Goal: Ask a question: Seek information or help from site administrators or community

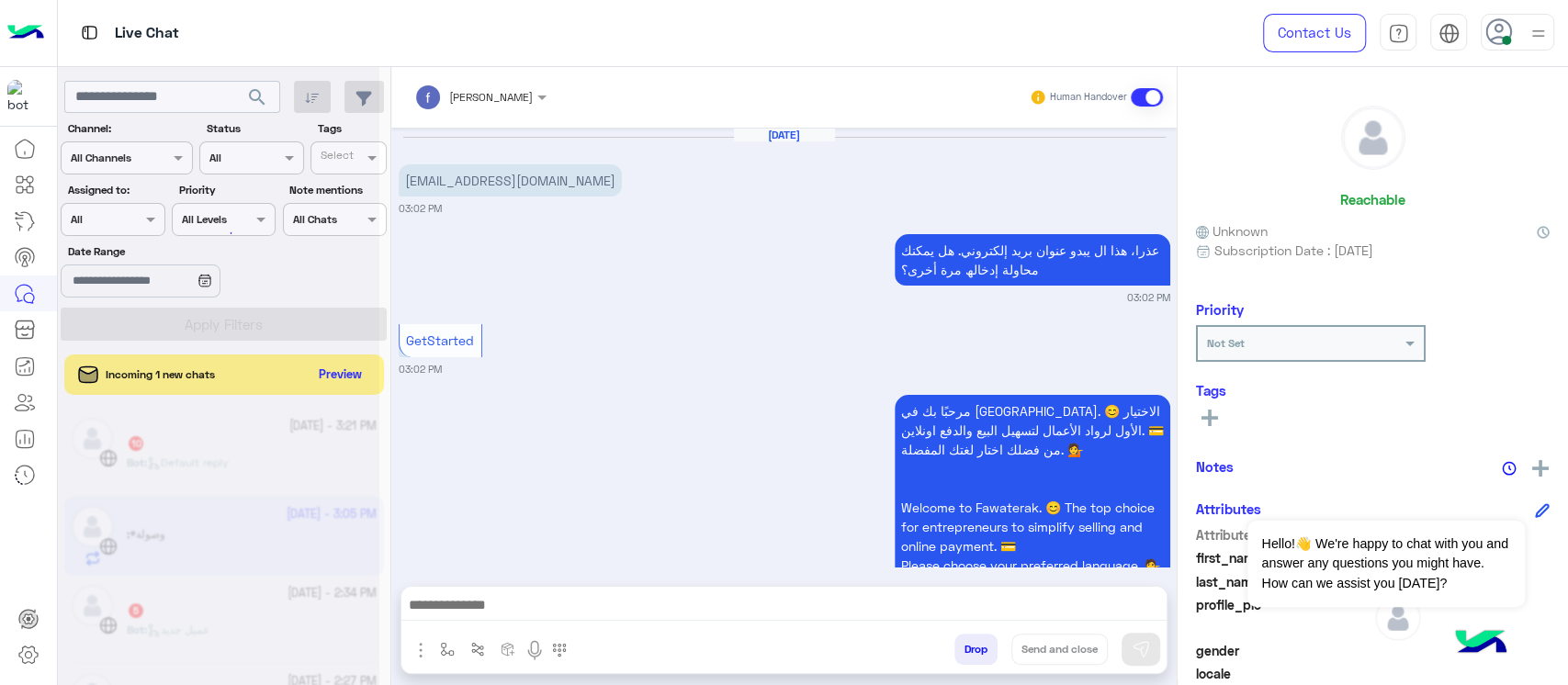
scroll to position [1327, 0]
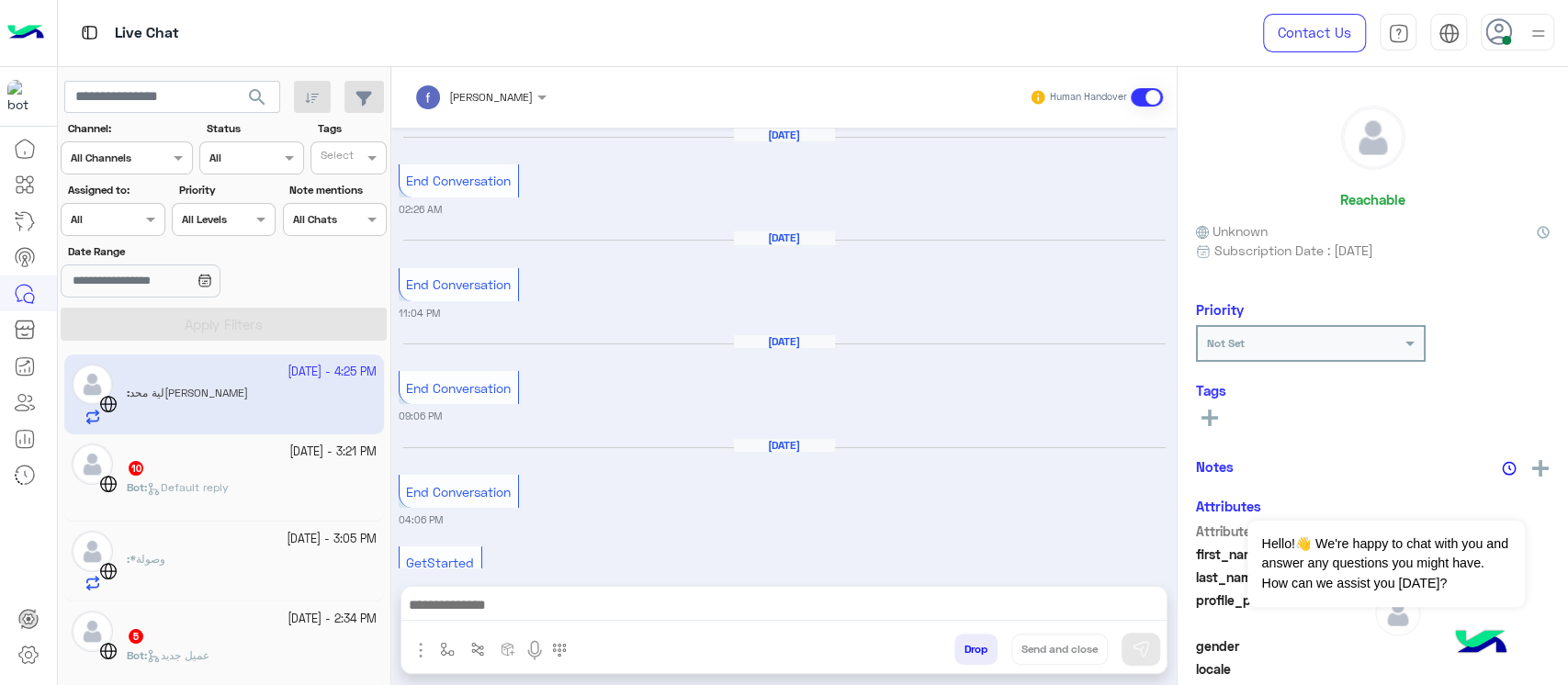
scroll to position [1372, 0]
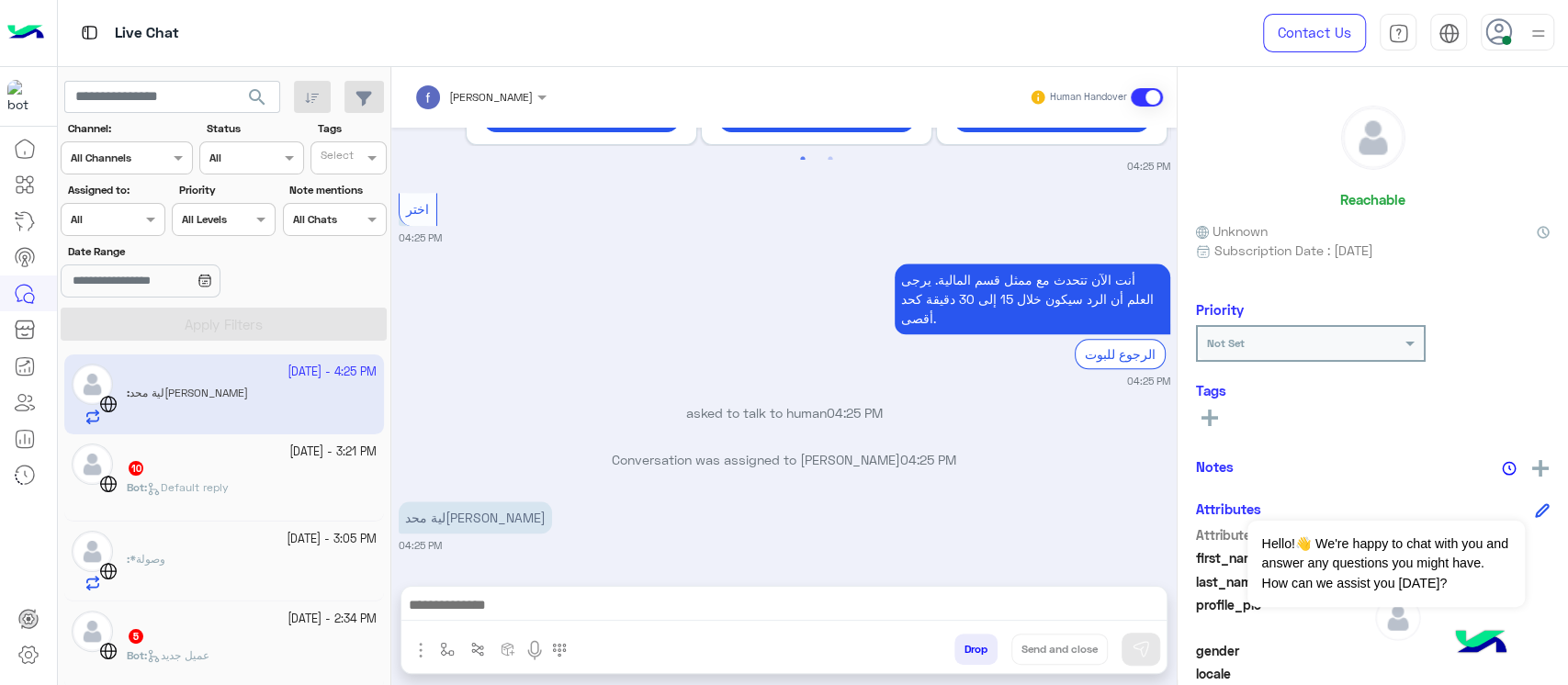
click at [464, 524] on p "لية محد[PERSON_NAME]" at bounding box center [475, 517] width 154 height 33
click at [548, 510] on div "لية محدش بيرد 04:25 PM" at bounding box center [784, 525] width 772 height 56
drag, startPoint x: 631, startPoint y: 450, endPoint x: 582, endPoint y: 449, distance: 49.0
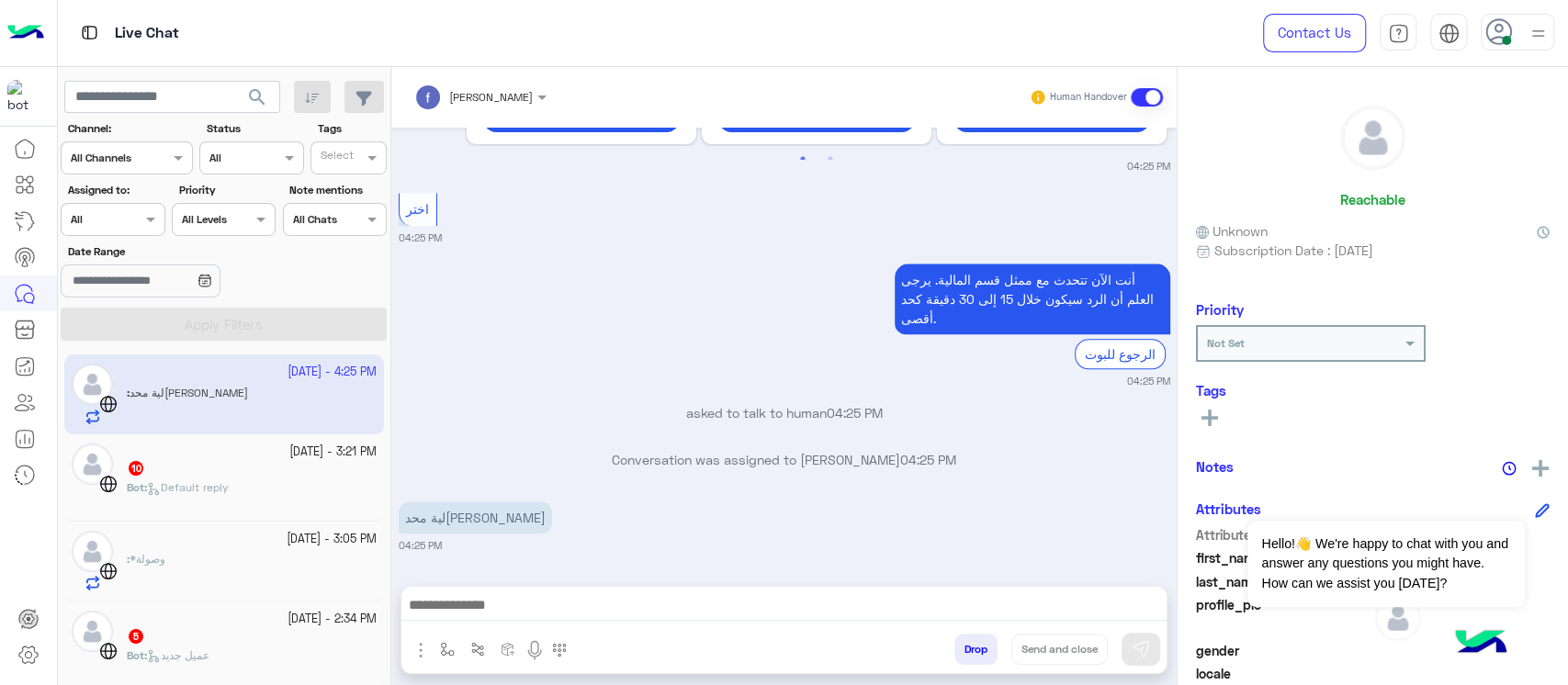
click at [582, 450] on p "Conversation was assigned to [PERSON_NAME] 04:25 PM" at bounding box center [784, 459] width 772 height 20
click at [621, 507] on div "لية محدش بيرد 04:25 PM" at bounding box center [784, 525] width 772 height 56
click at [0, 536] on div at bounding box center [28, 409] width 57 height 557
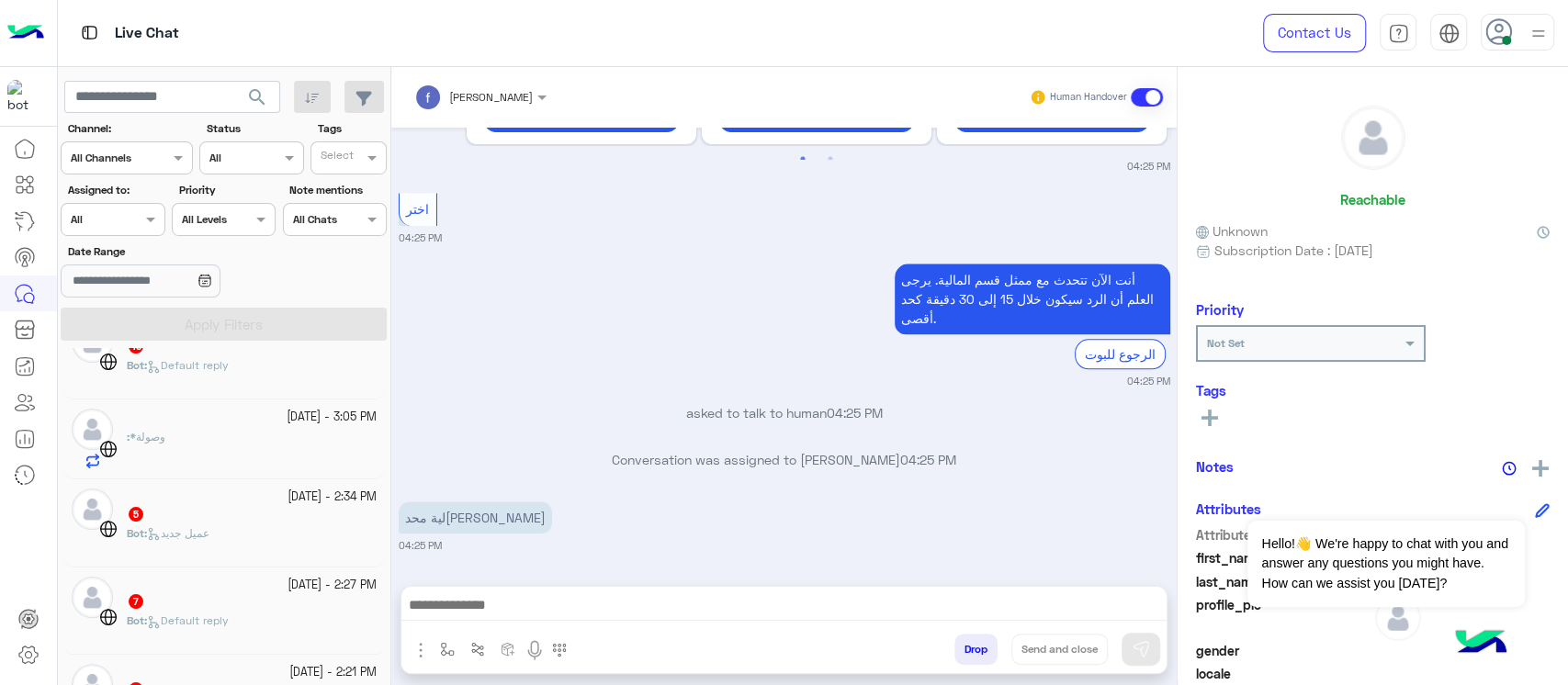
click at [144, 394] on div "[DATE] - 3:21 PM 10 Bot : Default reply" at bounding box center [223, 356] width 319 height 87
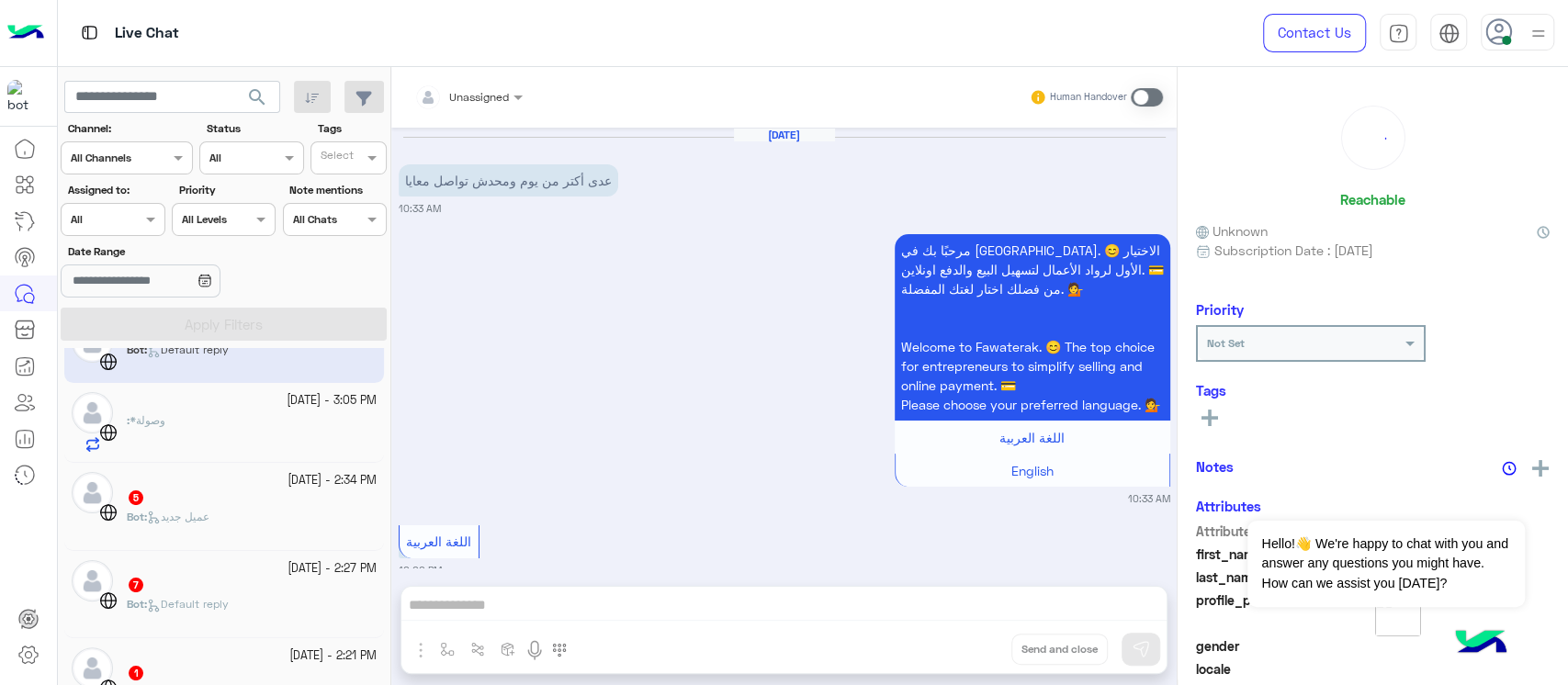
scroll to position [1998, 0]
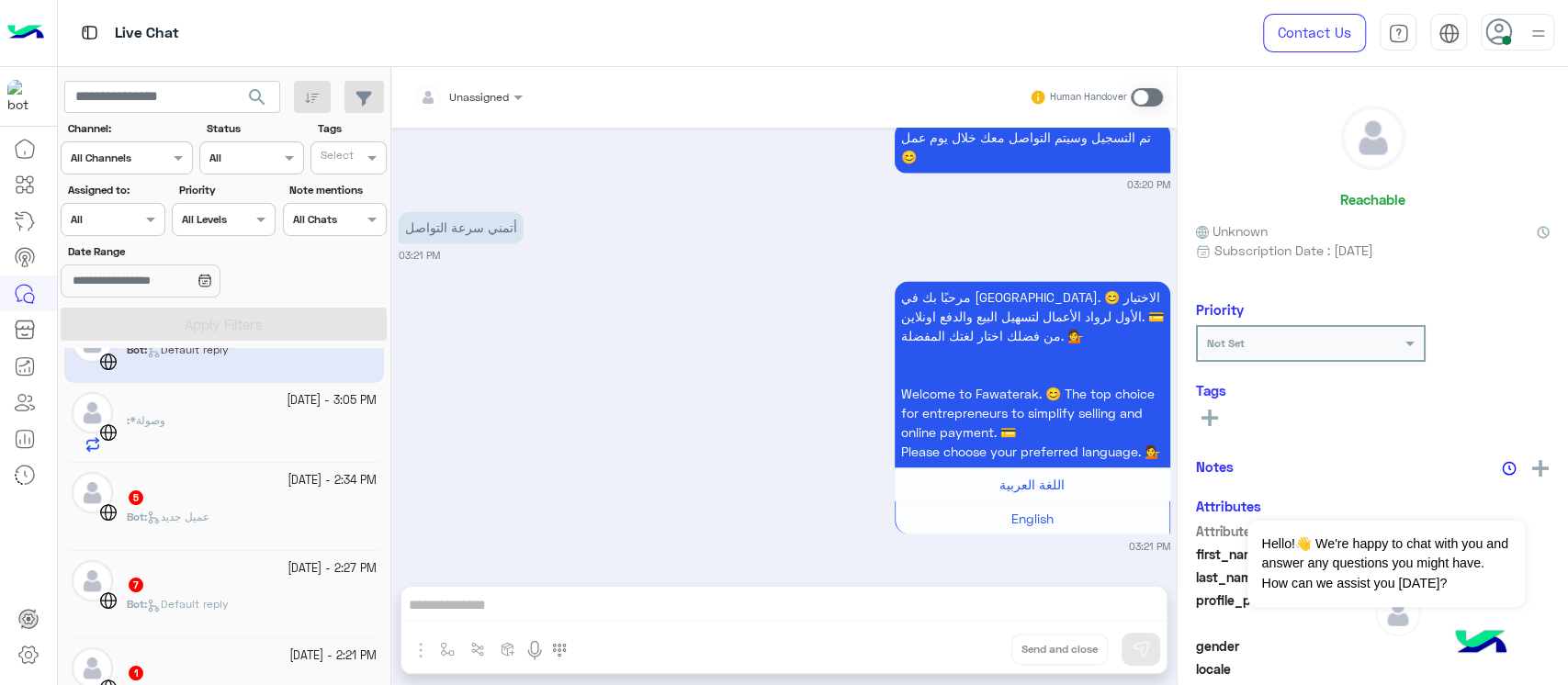
click at [354, 425] on div ": *وصولة" at bounding box center [251, 432] width 250 height 40
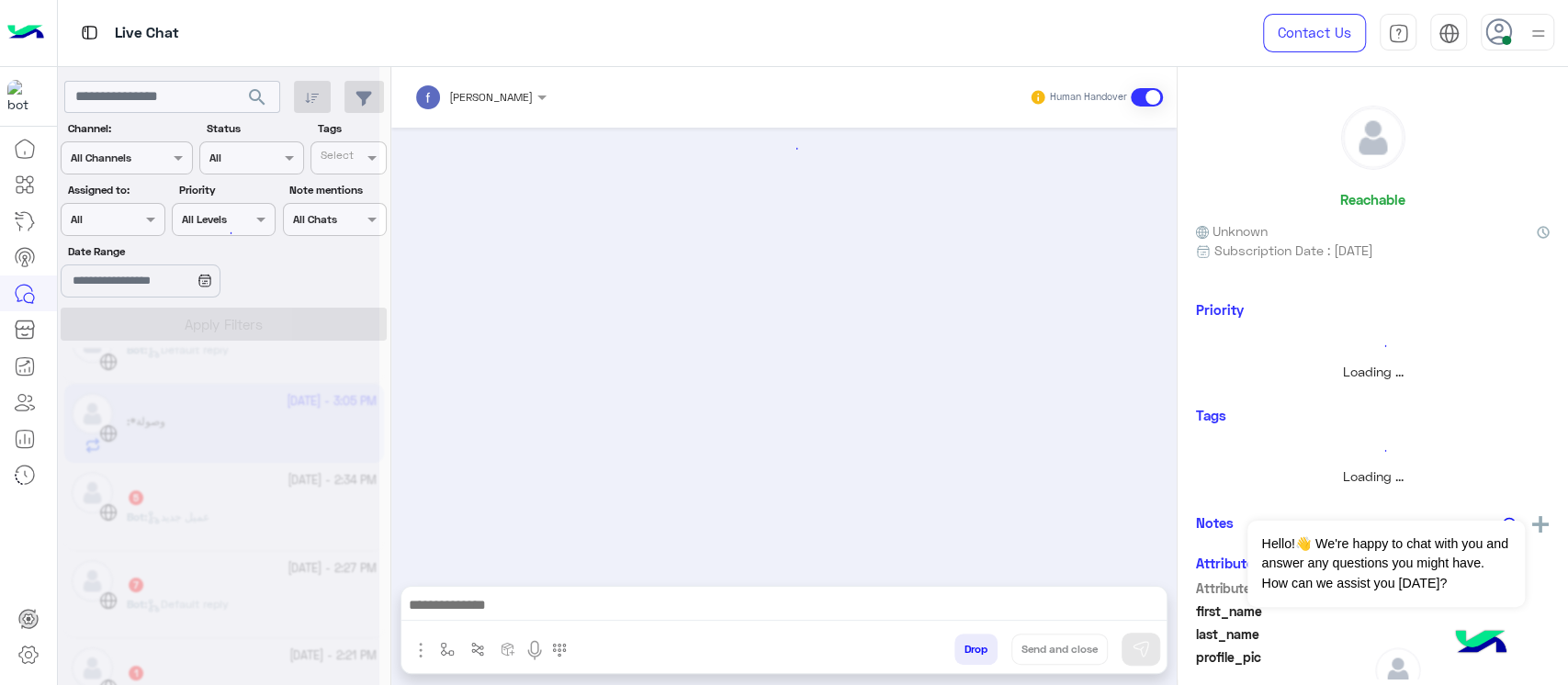
scroll to position [1327, 0]
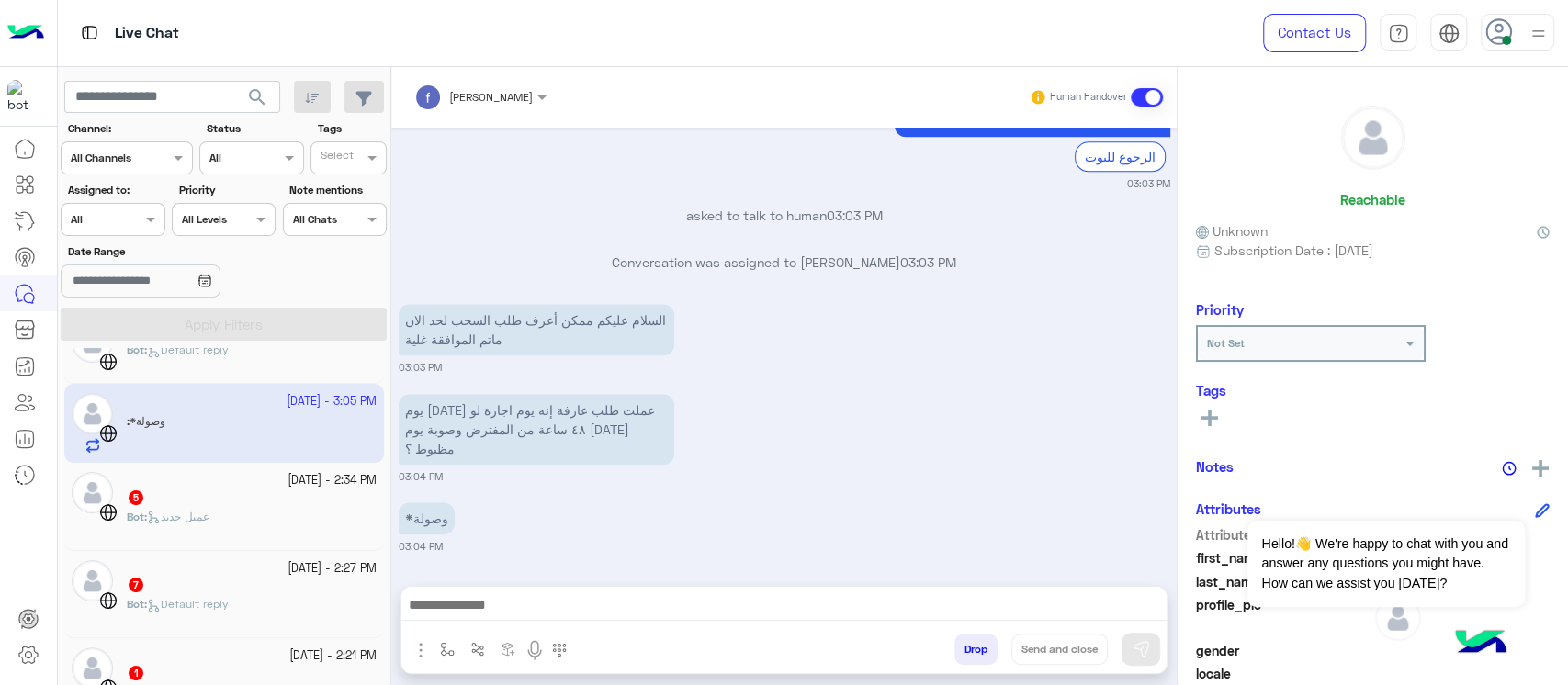
click at [620, 342] on p "السلام عليكم ممكن أعرف طلب السحب لحد الان ماتم الموافقة غلية" at bounding box center [536, 329] width 276 height 51
click at [867, 374] on small "03:03 PM" at bounding box center [784, 368] width 772 height 15
click at [0, 551] on div at bounding box center [28, 409] width 57 height 557
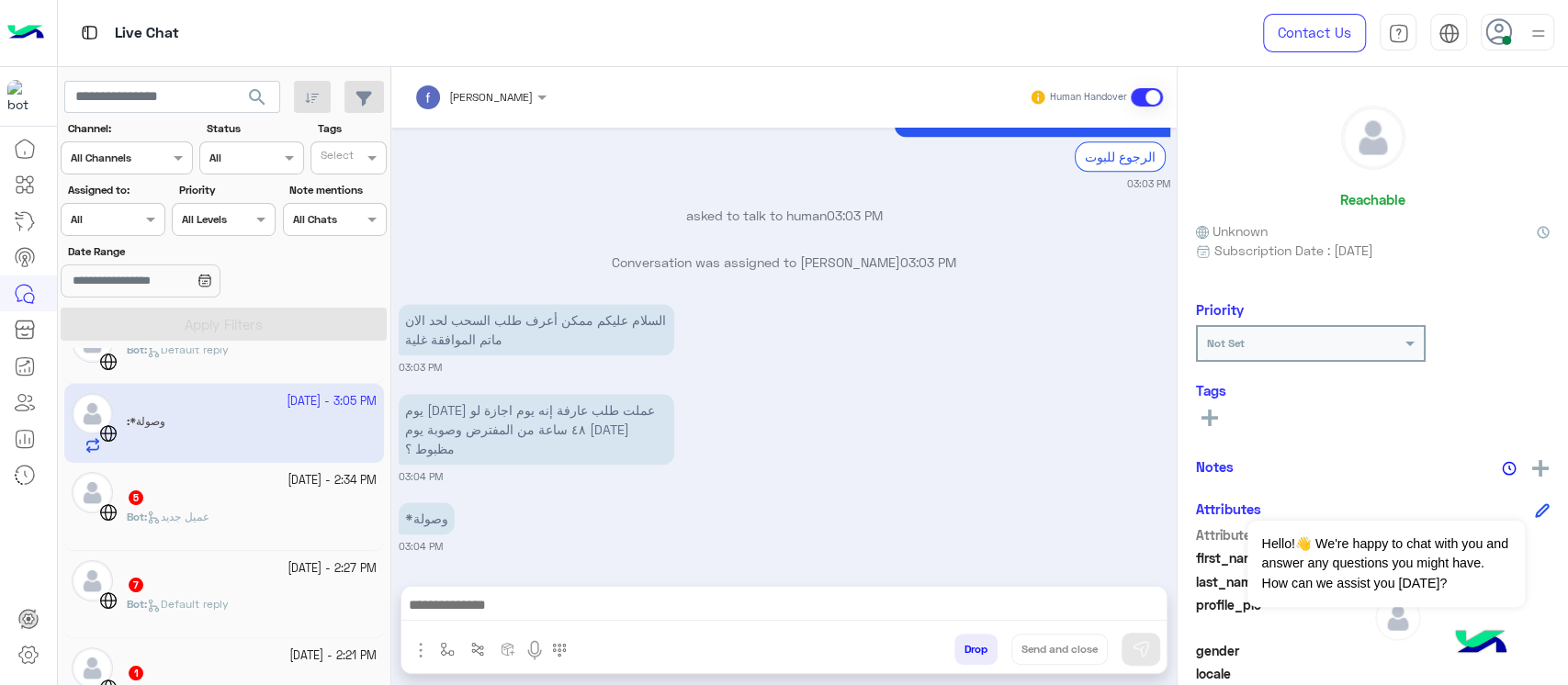
click at [169, 501] on div "5" at bounding box center [251, 499] width 250 height 20
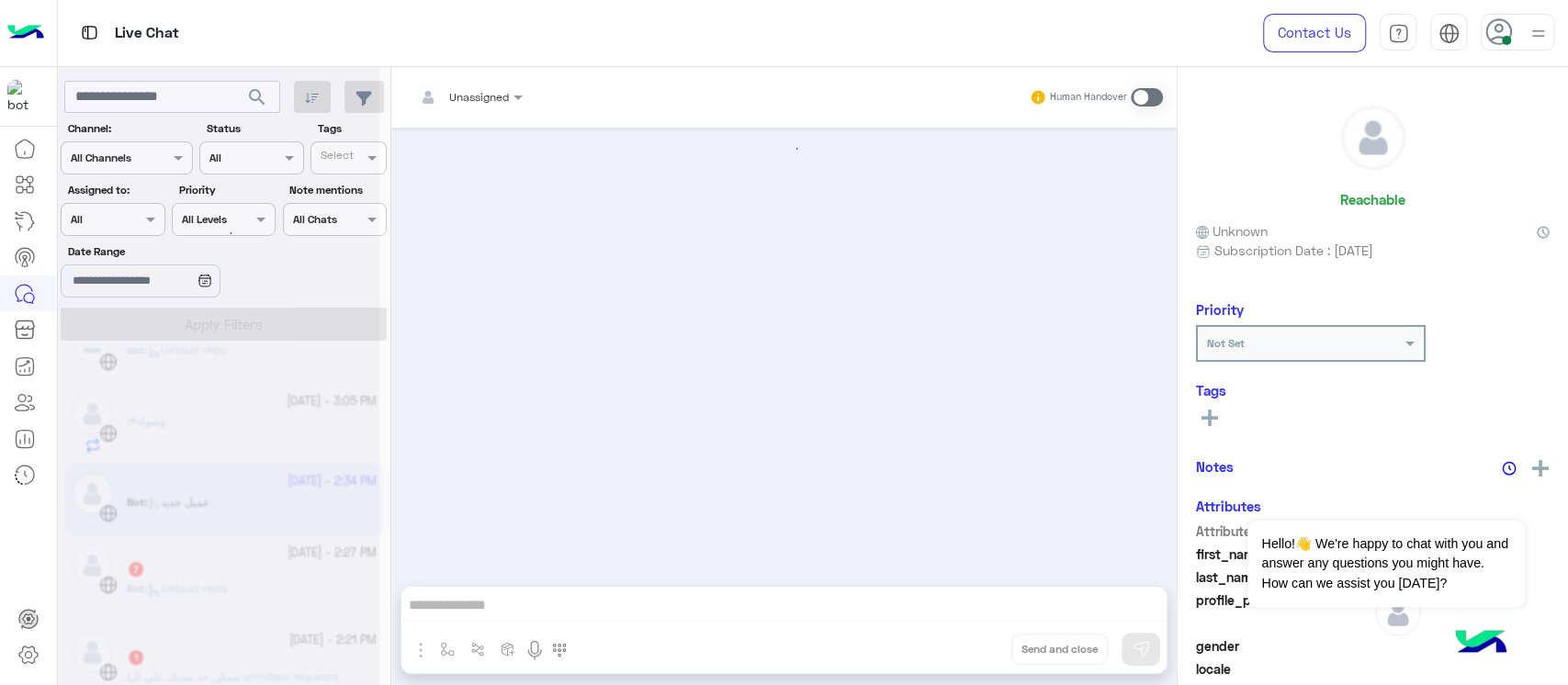
scroll to position [1594, 0]
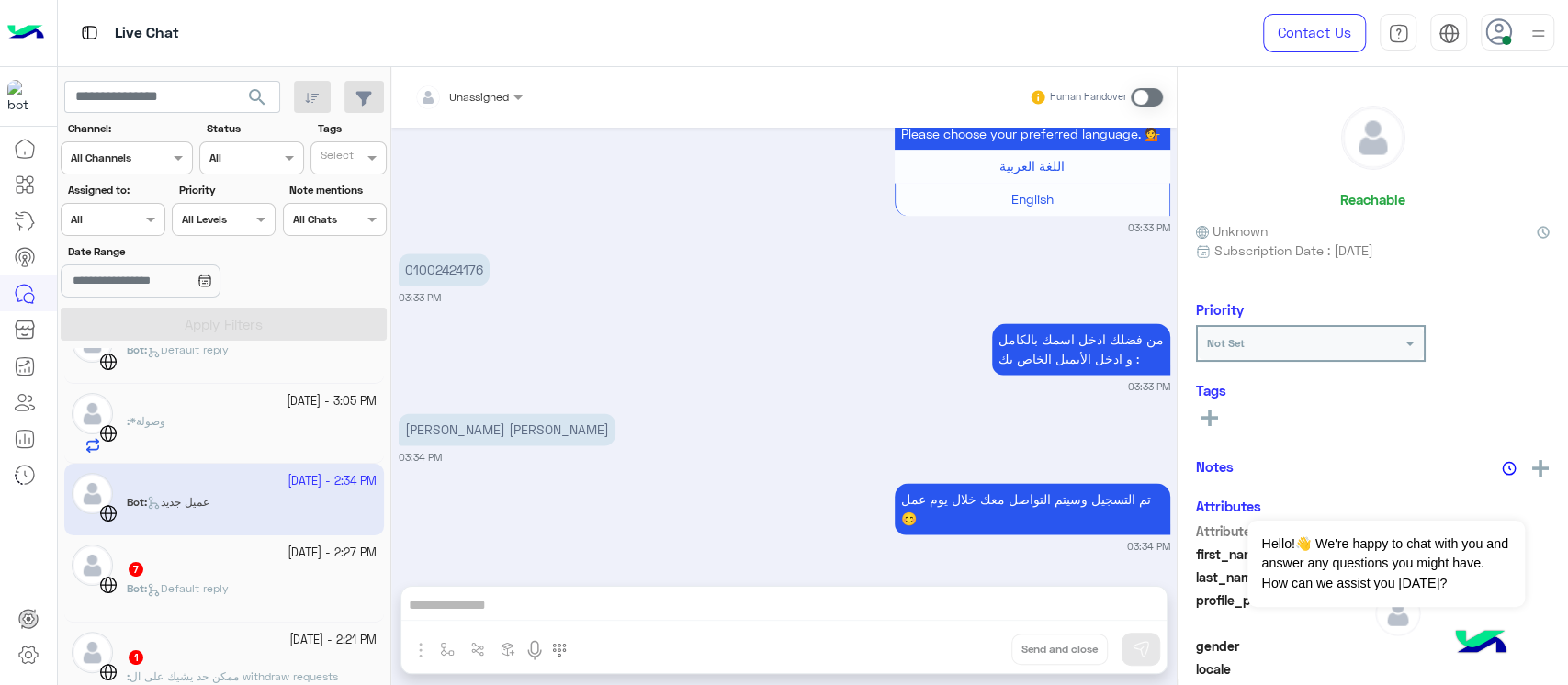
click at [233, 561] on div "7" at bounding box center [251, 571] width 250 height 20
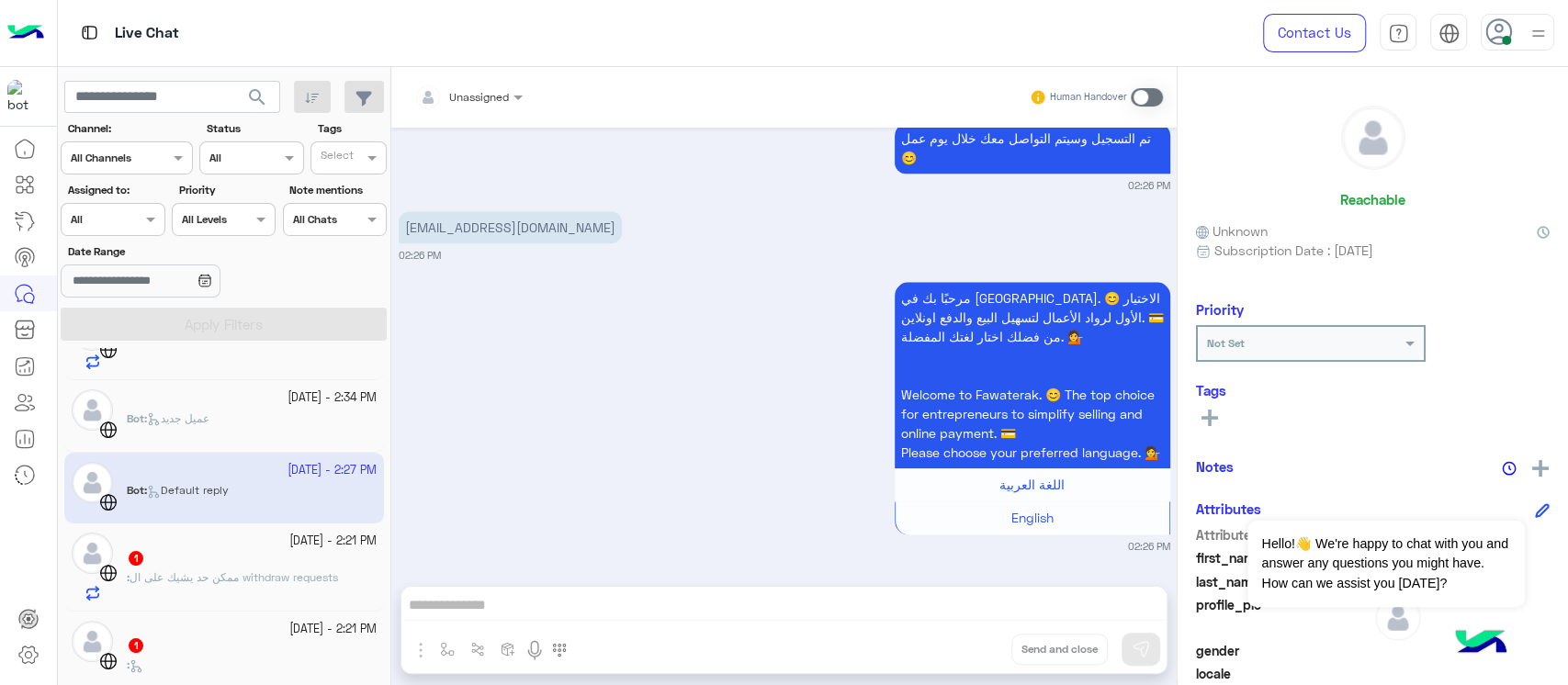
scroll to position [245, 0]
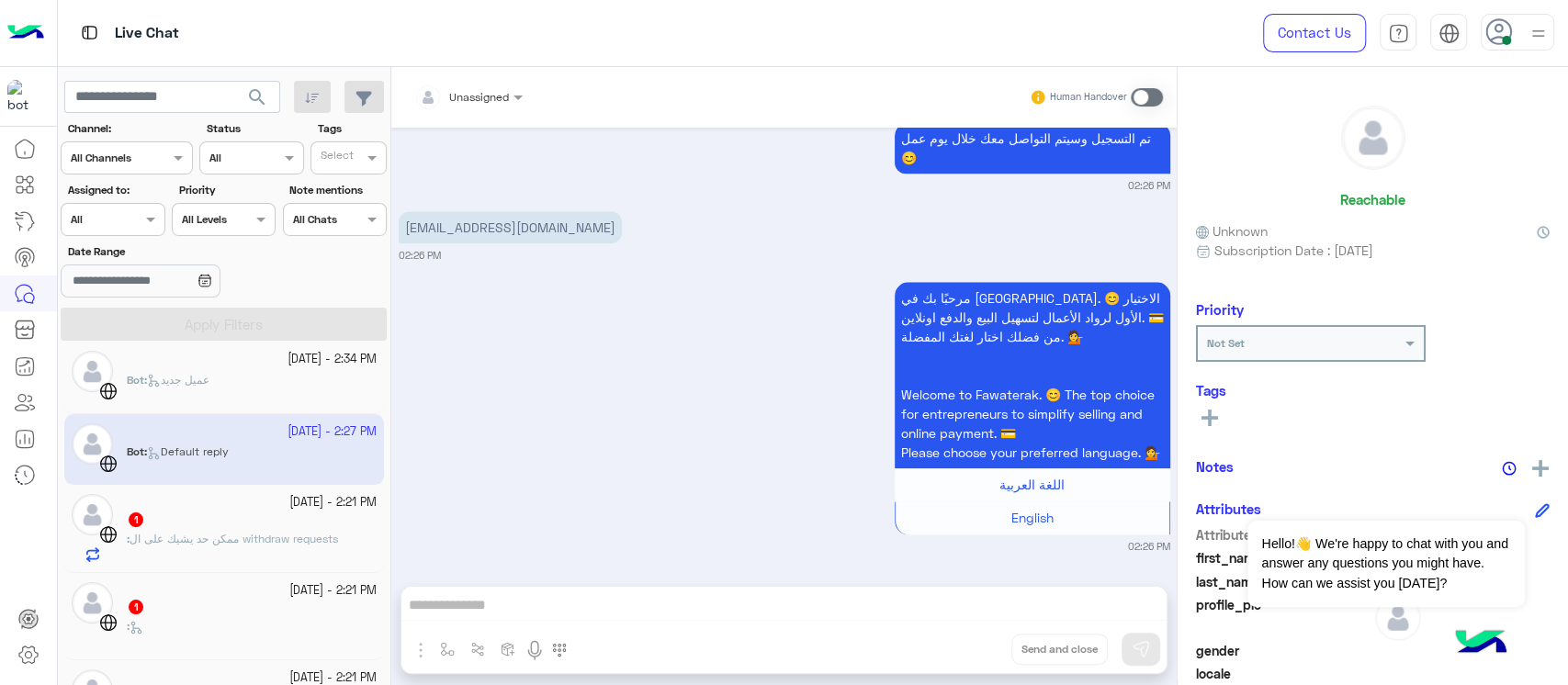
click at [263, 565] on div "[DATE] - 2:21 PM 1 : ممكن حد يشيك على ال withdraw requests" at bounding box center [223, 529] width 319 height 87
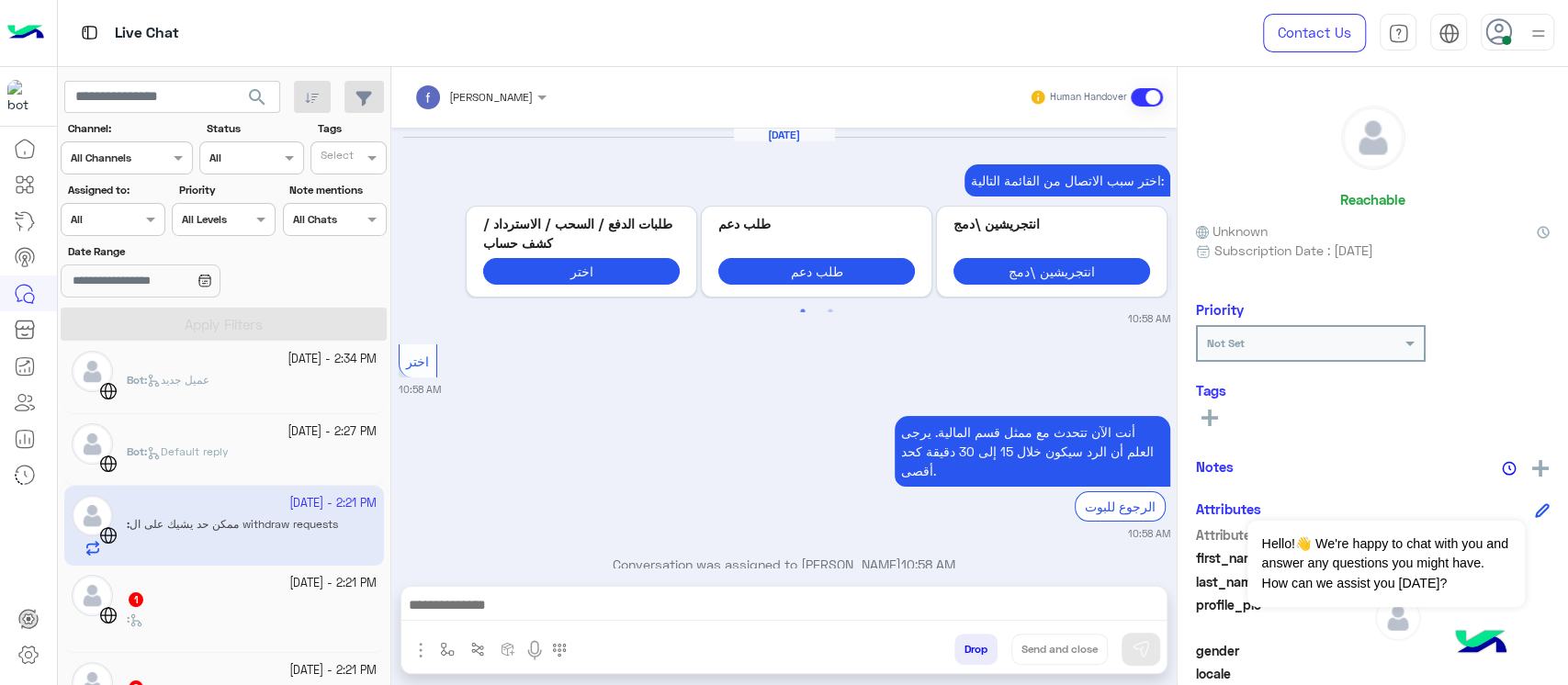
scroll to position [1328, 0]
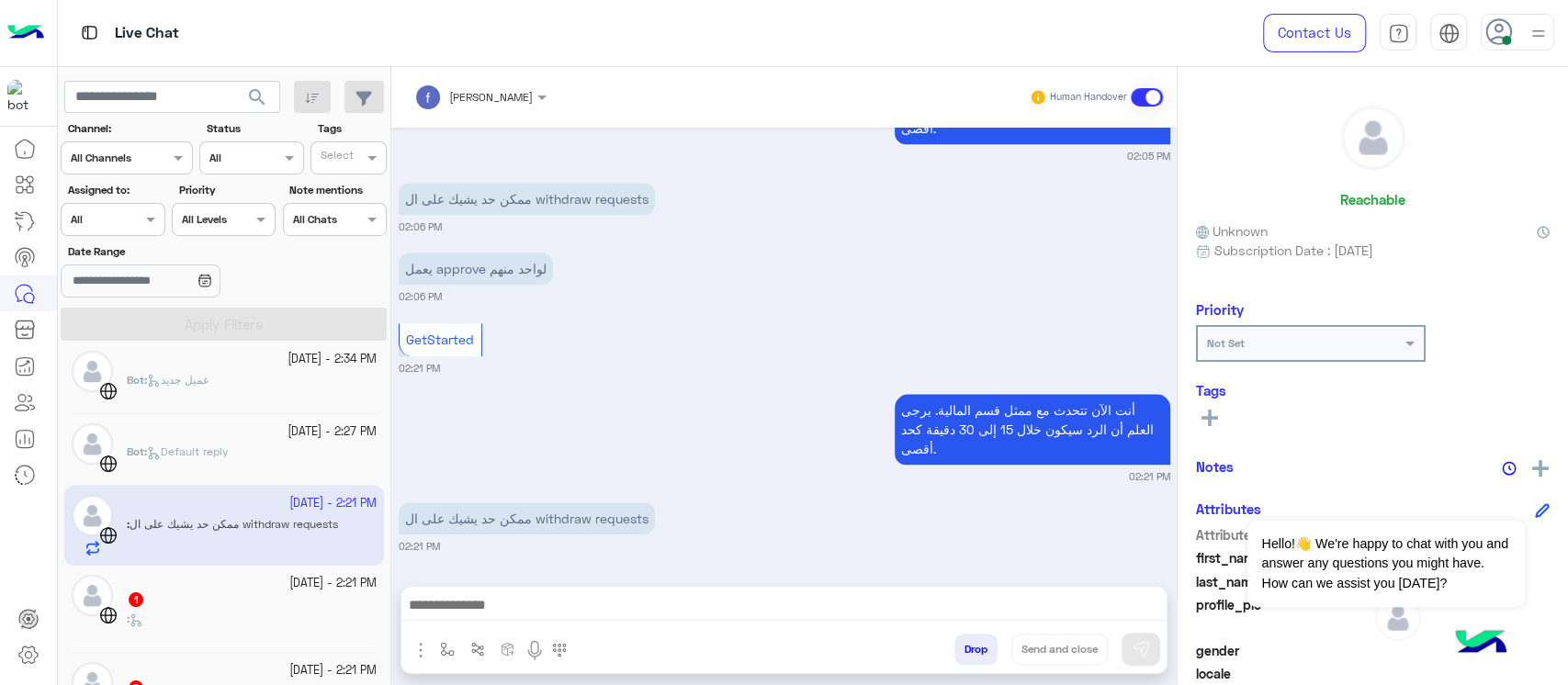
click at [546, 532] on p "ممكن حد يشيك على ال withdraw requests" at bounding box center [526, 518] width 256 height 33
click at [736, 462] on div "أنت الآن تتحدث مع ممثل قسم المالية. يرجى العلم أن الرد سيكون خلال 15 إلى 30 دقي…" at bounding box center [784, 437] width 772 height 95
click at [520, 529] on p "ممكن حد يشيك على ال withdraw requests" at bounding box center [526, 518] width 256 height 33
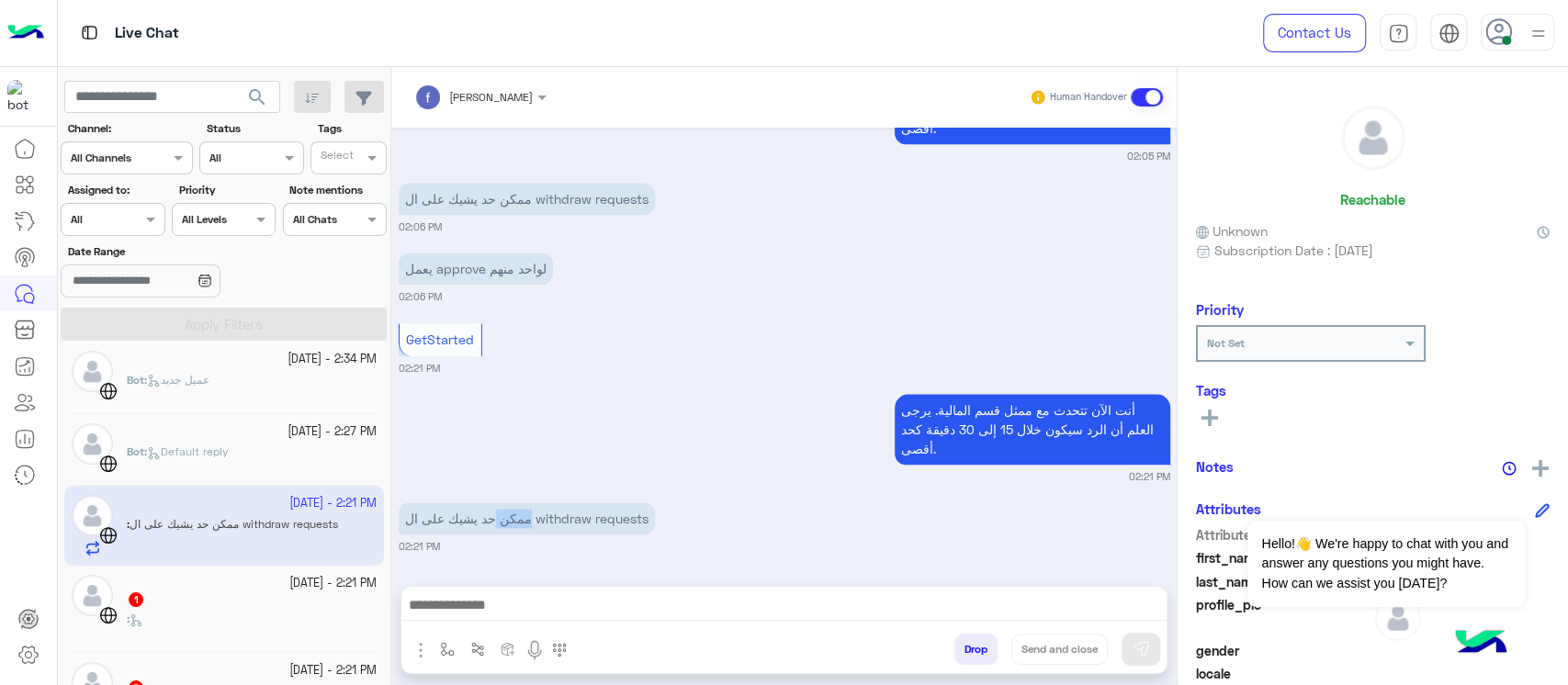
click at [520, 529] on p "ممكن حد يشيك على ال withdraw requests" at bounding box center [526, 518] width 256 height 33
click at [517, 528] on p "ممكن حد يشيك على ال withdraw requests" at bounding box center [526, 518] width 256 height 33
click at [794, 503] on div "ممكن حد يشيك على ال withdraw requests 02:21 PM" at bounding box center [784, 526] width 772 height 56
click at [0, 542] on div at bounding box center [28, 409] width 57 height 557
click at [174, 624] on div ":" at bounding box center [251, 626] width 250 height 33
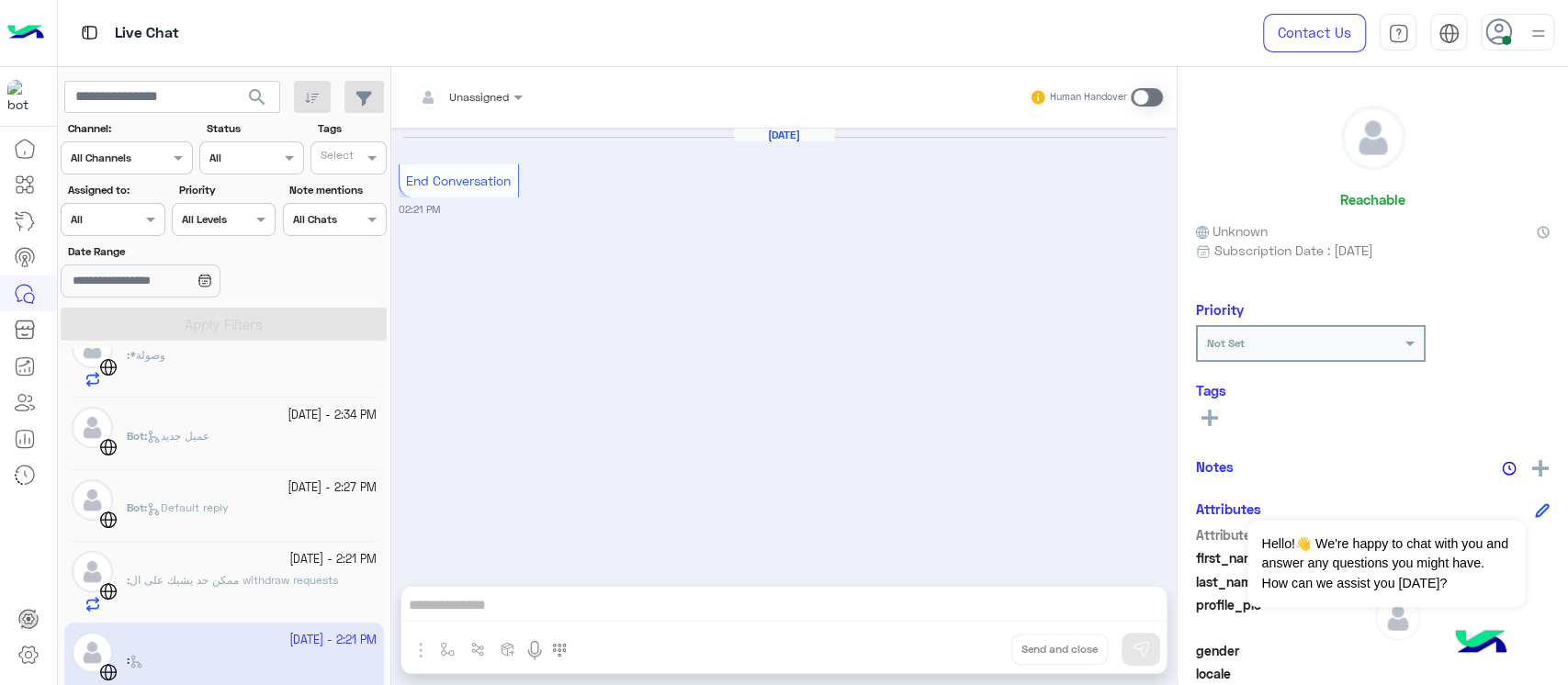
scroll to position [244, 0]
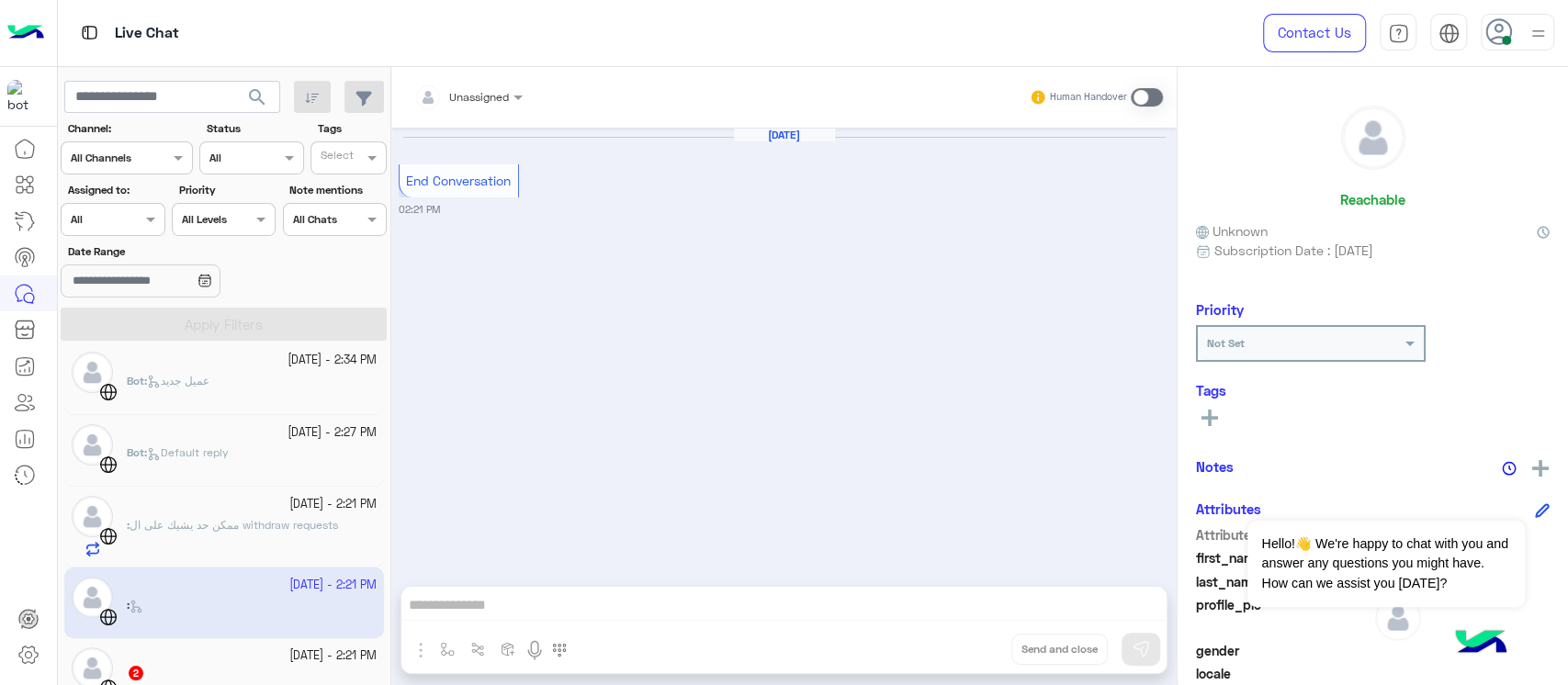
click at [182, 544] on div ": ممكن حد يشيك على ال withdraw requests" at bounding box center [251, 536] width 250 height 40
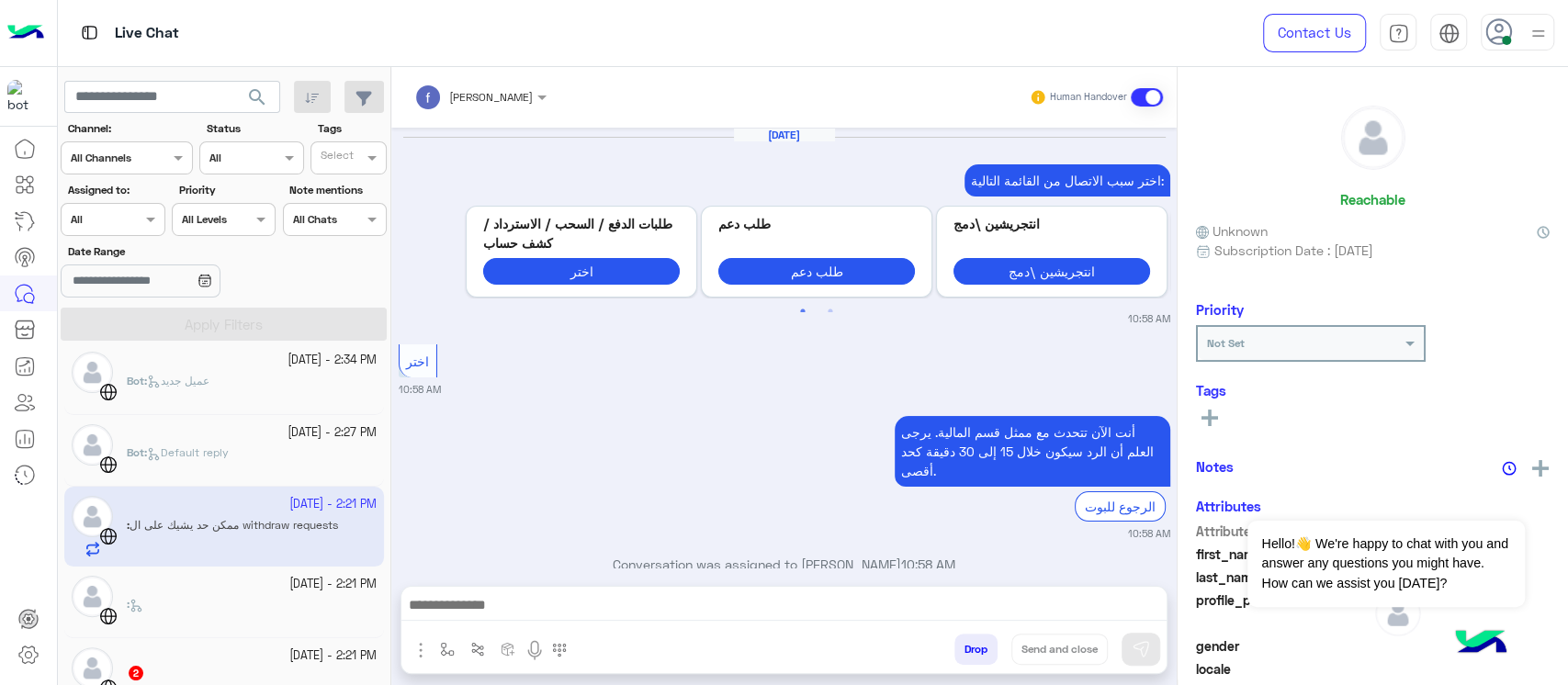
scroll to position [1328, 0]
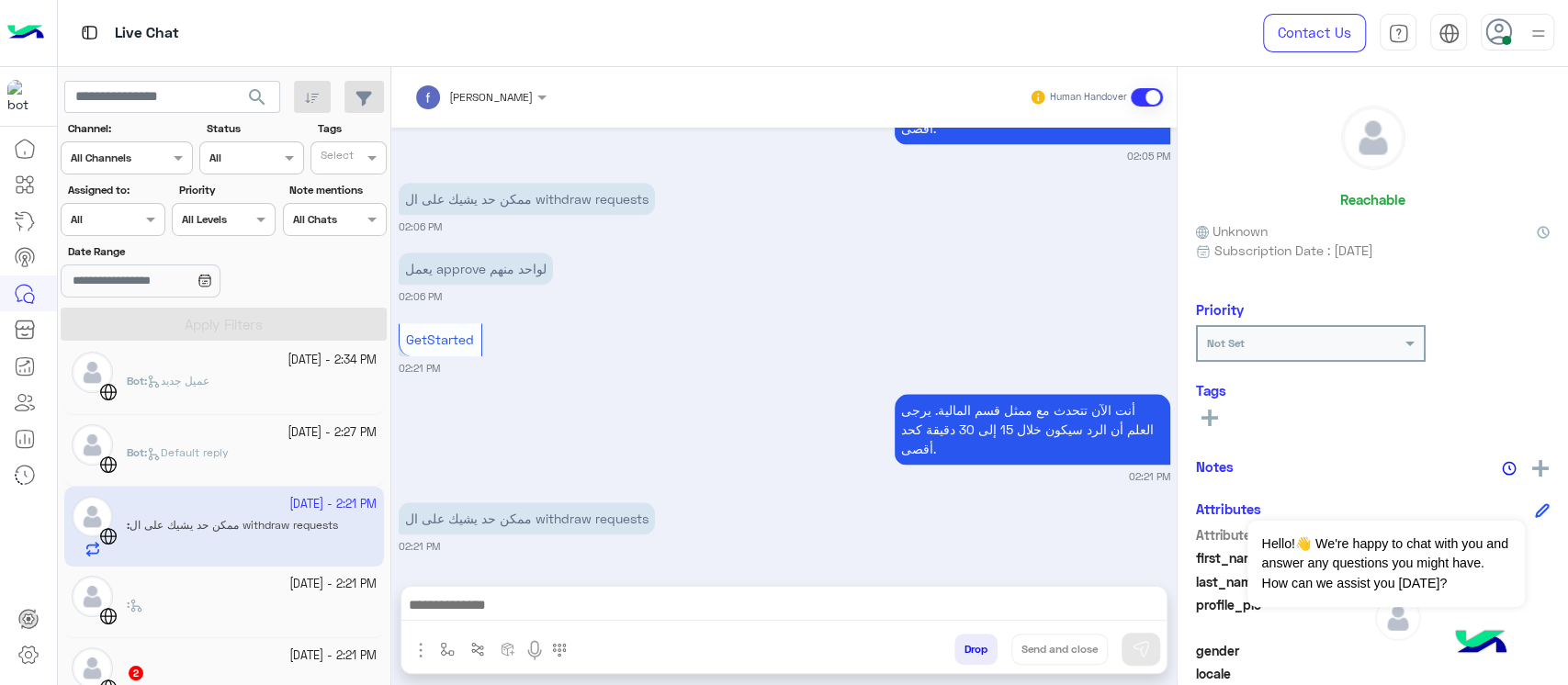
click at [206, 606] on div ":" at bounding box center [251, 611] width 250 height 33
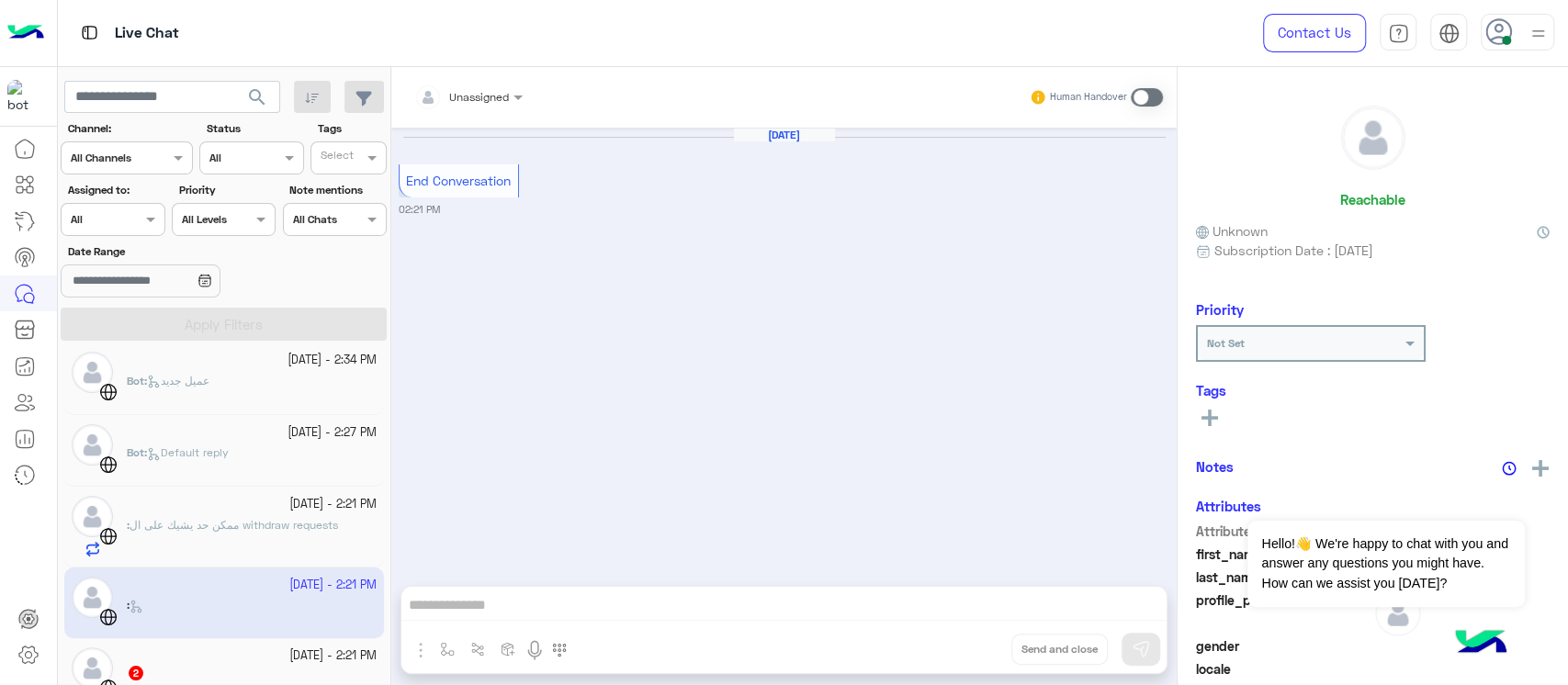
scroll to position [368, 0]
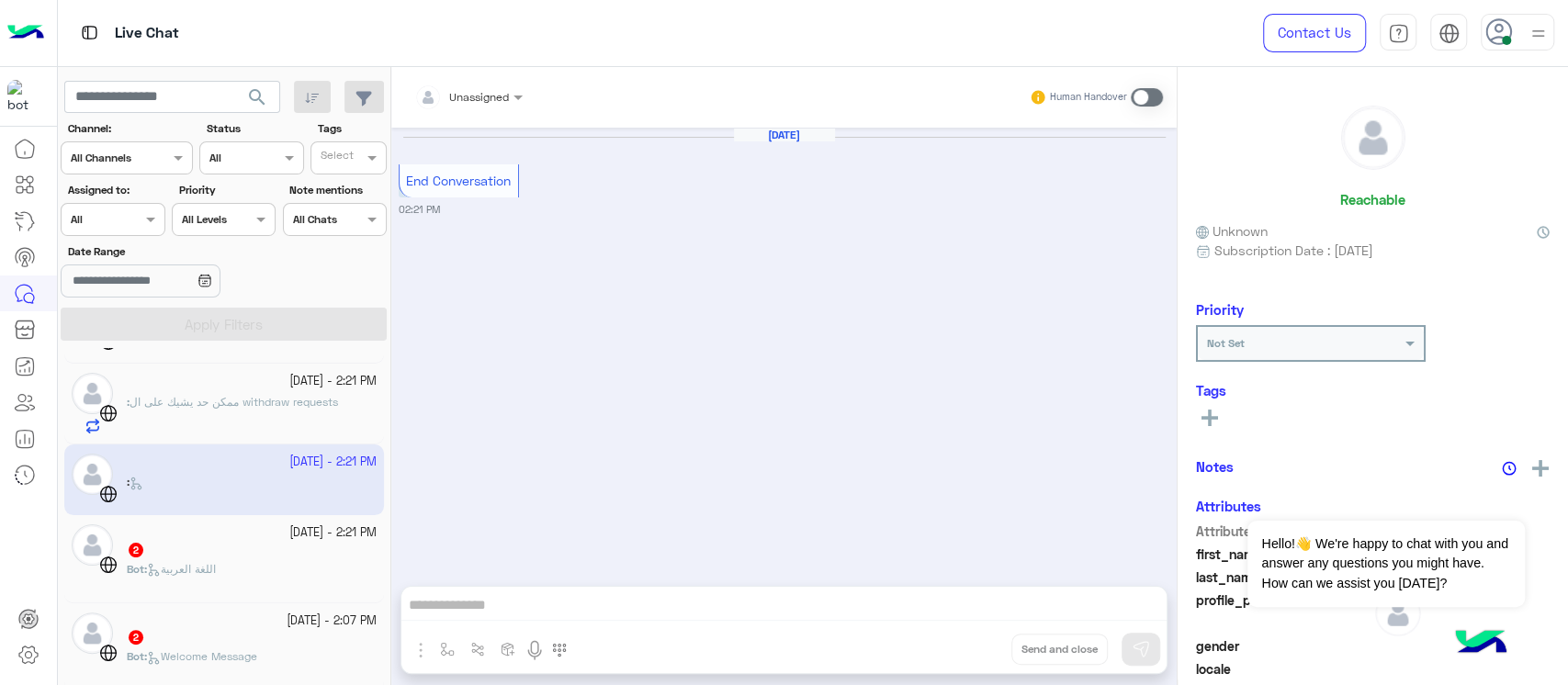
click at [242, 579] on div "Bot : اللغة العربية" at bounding box center [251, 577] width 250 height 33
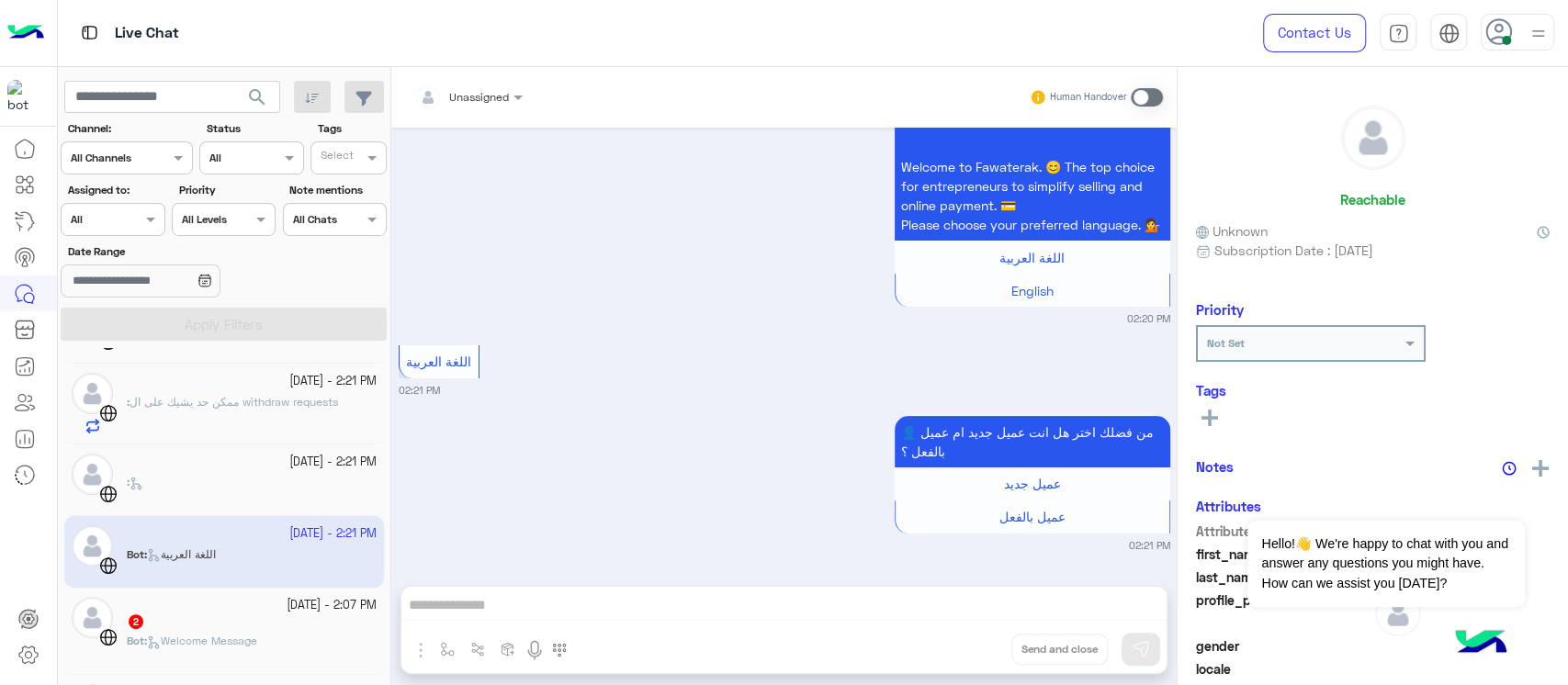
scroll to position [490, 0]
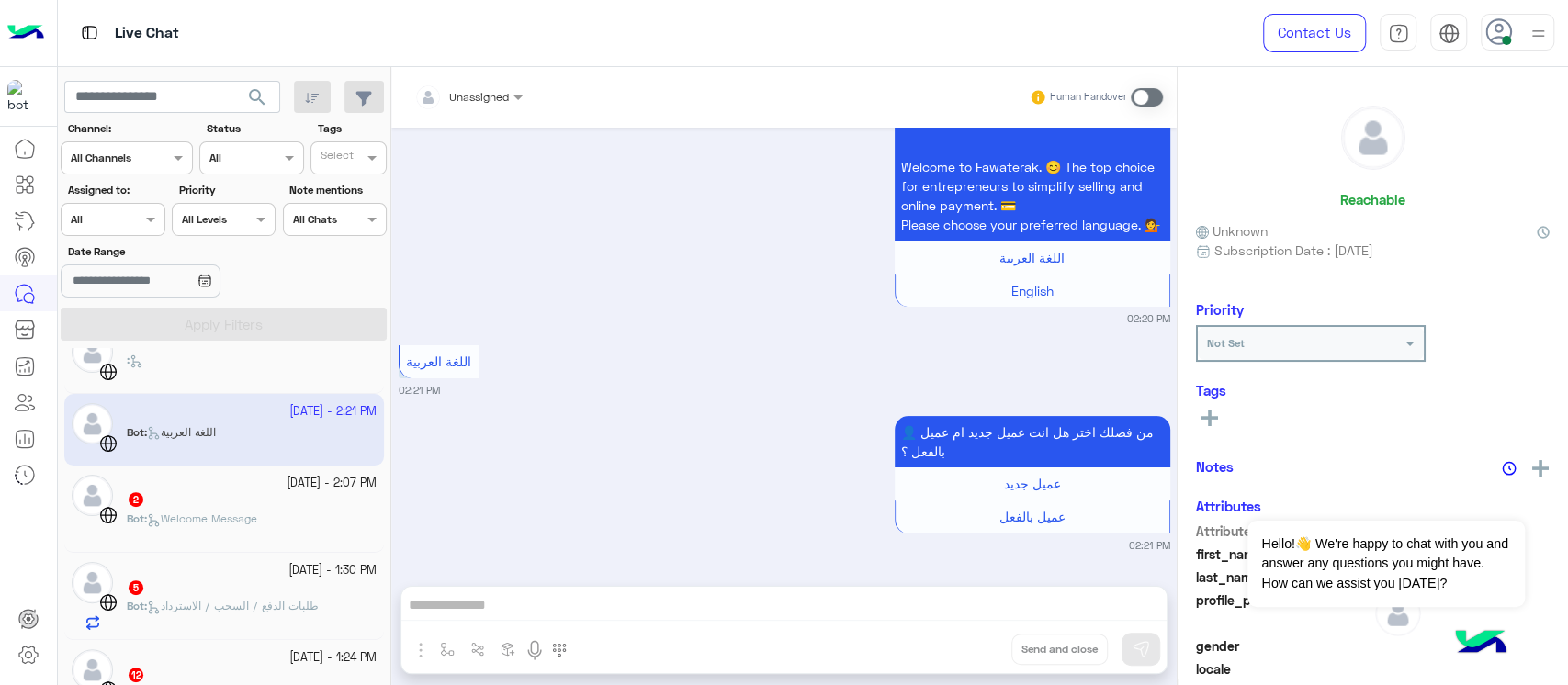
click at [243, 507] on div "2" at bounding box center [251, 501] width 250 height 20
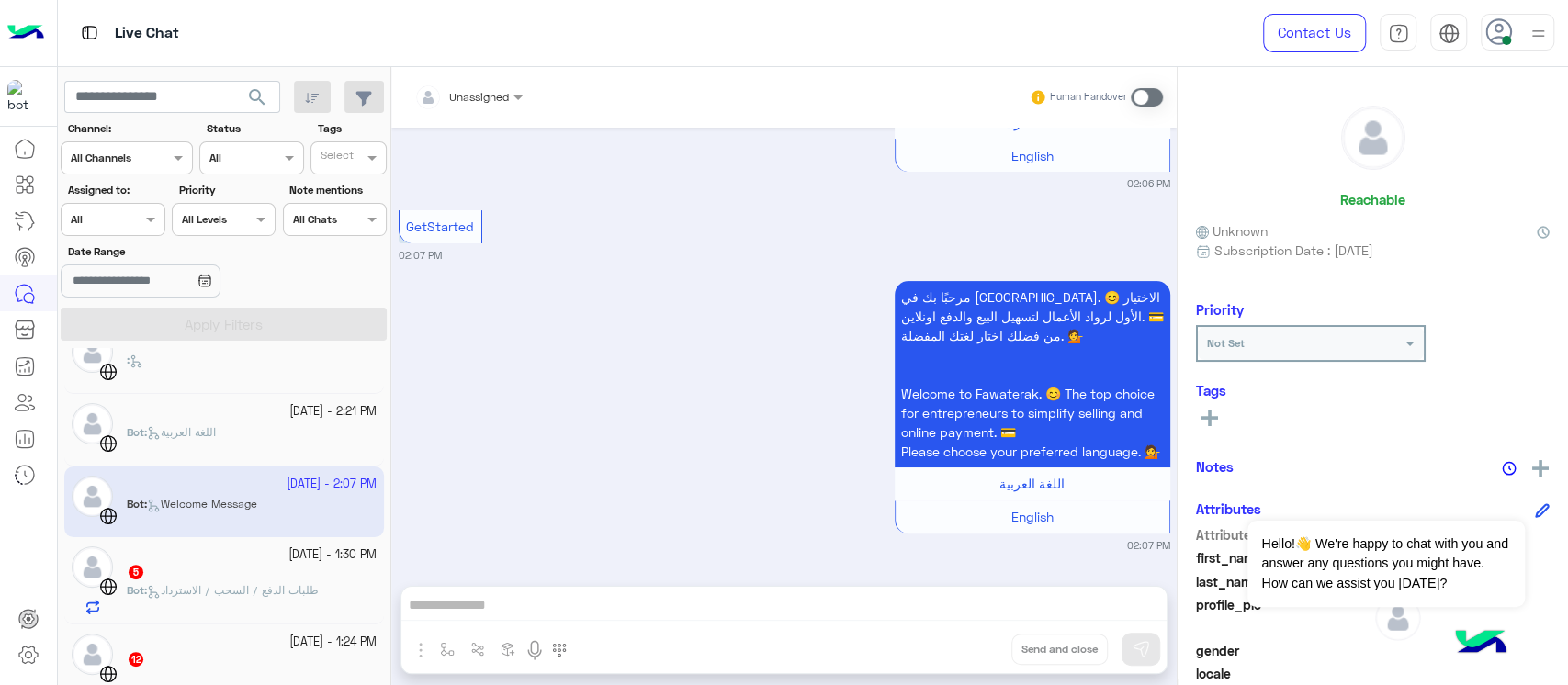
scroll to position [611, 0]
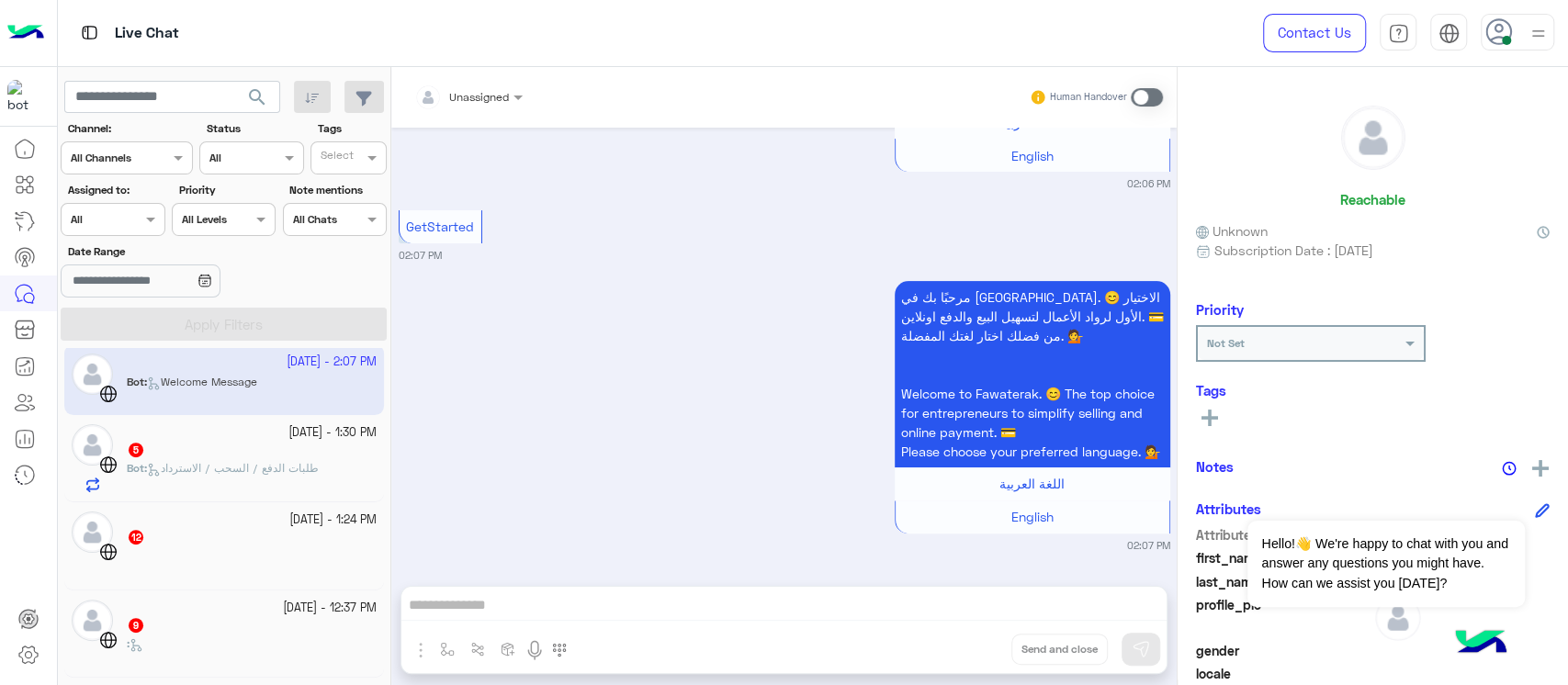
click at [246, 441] on div "5" at bounding box center [251, 450] width 250 height 20
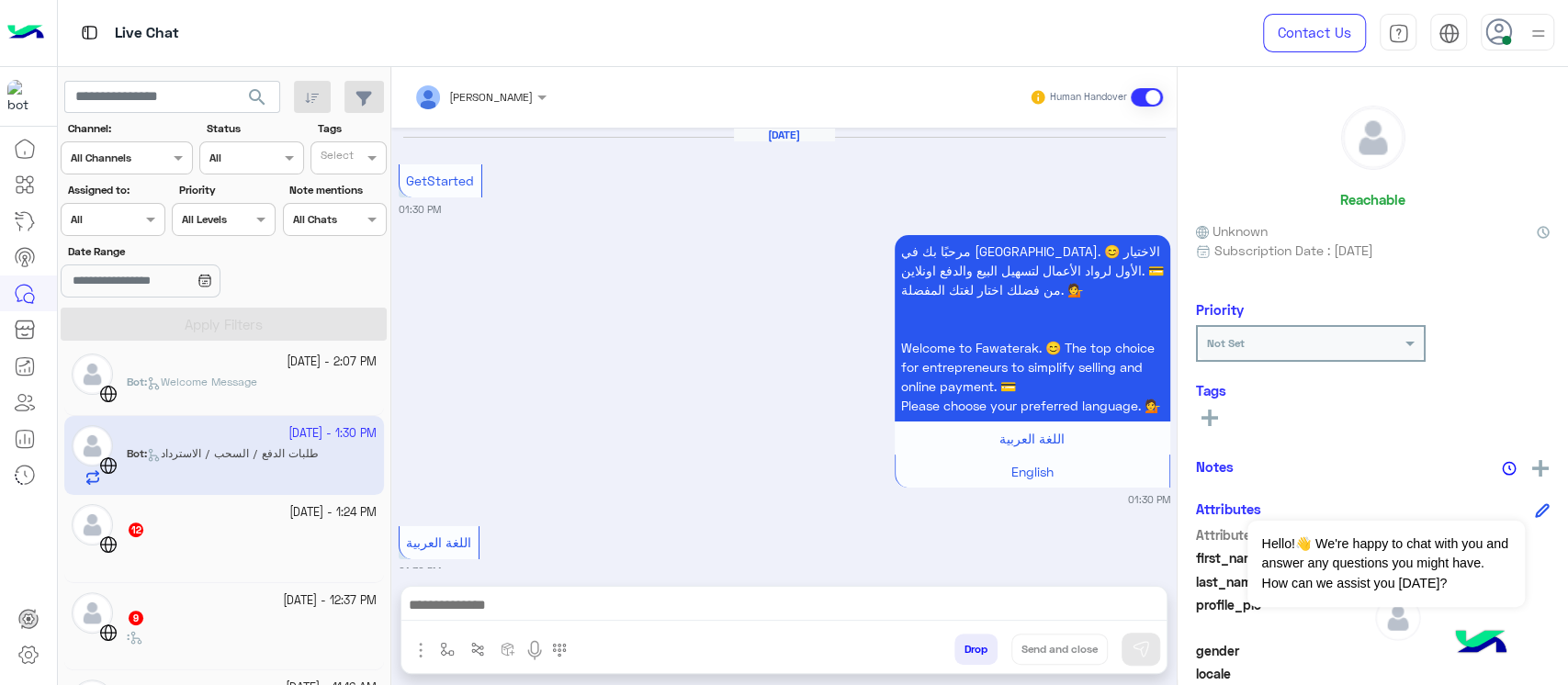
scroll to position [919, 0]
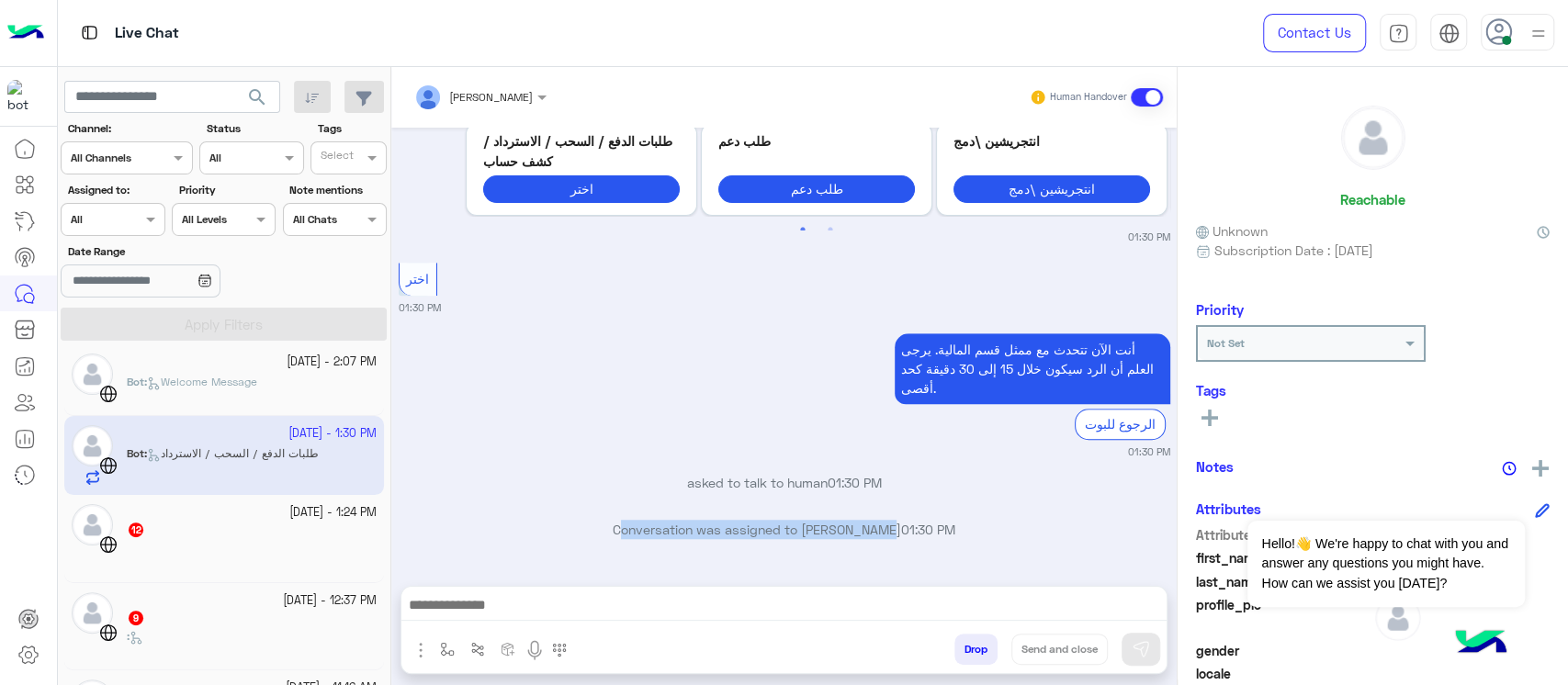
drag, startPoint x: 872, startPoint y: 540, endPoint x: 561, endPoint y: 537, distance: 311.0
click at [561, 537] on div "Conversation was assigned to [PERSON_NAME] 01:30 PM" at bounding box center [784, 536] width 772 height 34
click at [563, 450] on small "01:30 PM" at bounding box center [784, 451] width 772 height 15
click at [0, 570] on div at bounding box center [28, 409] width 57 height 557
click at [191, 544] on div at bounding box center [251, 557] width 250 height 33
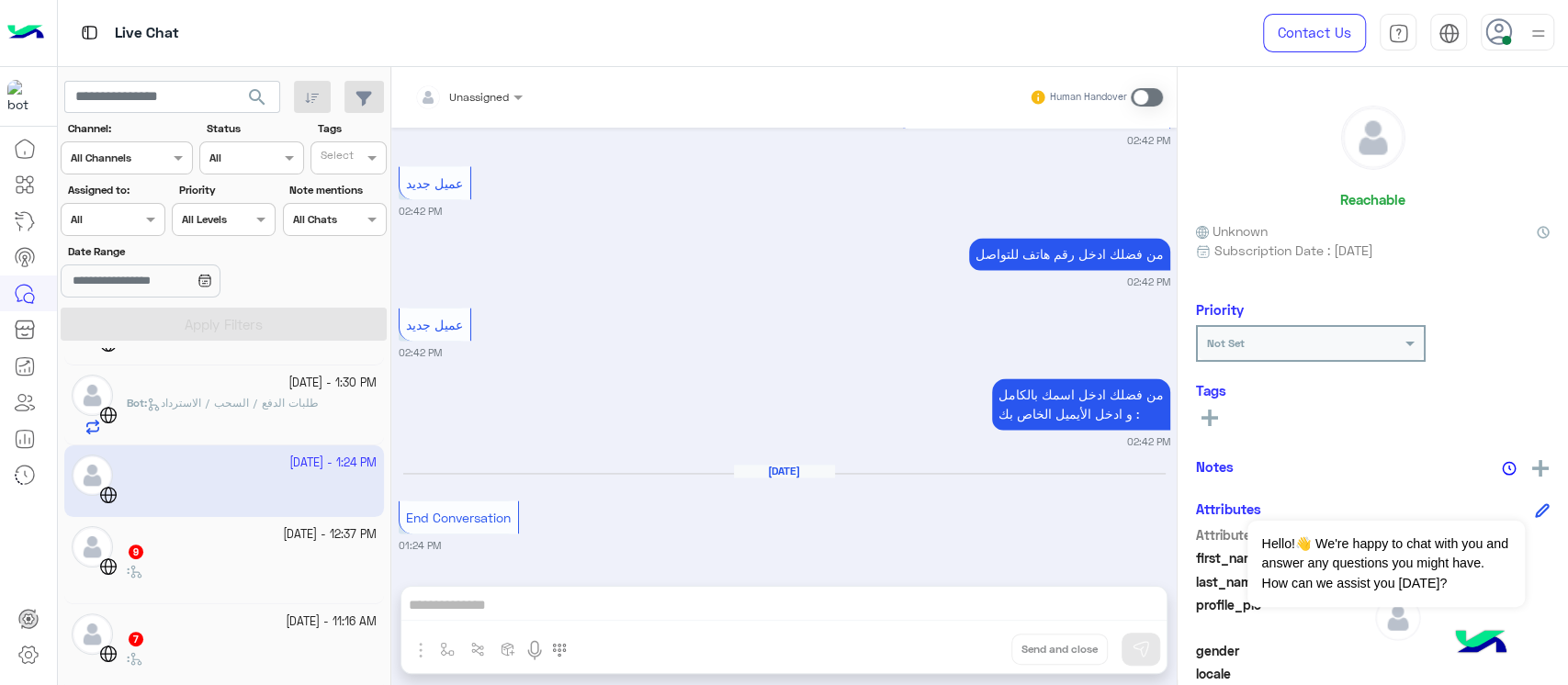
scroll to position [734, 0]
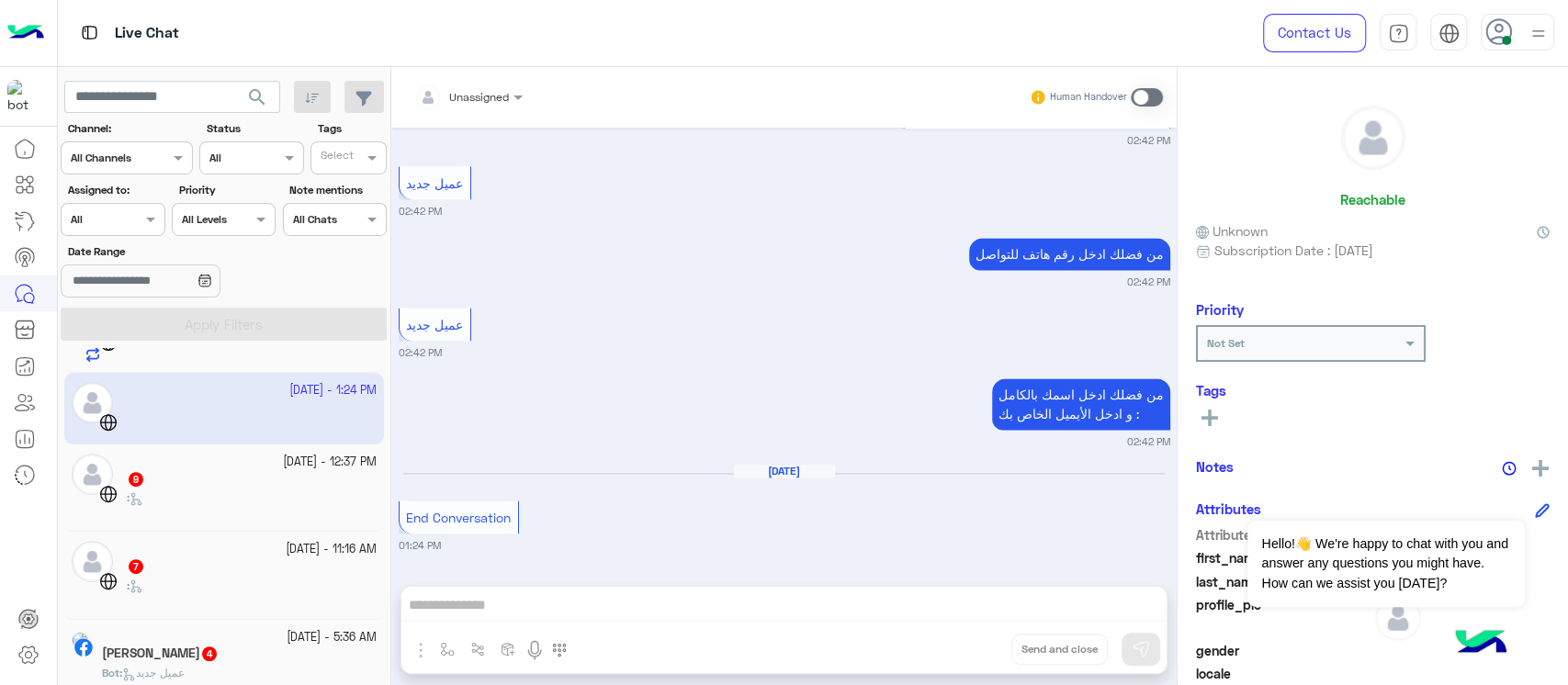
click at [236, 487] on div "9" at bounding box center [251, 480] width 250 height 20
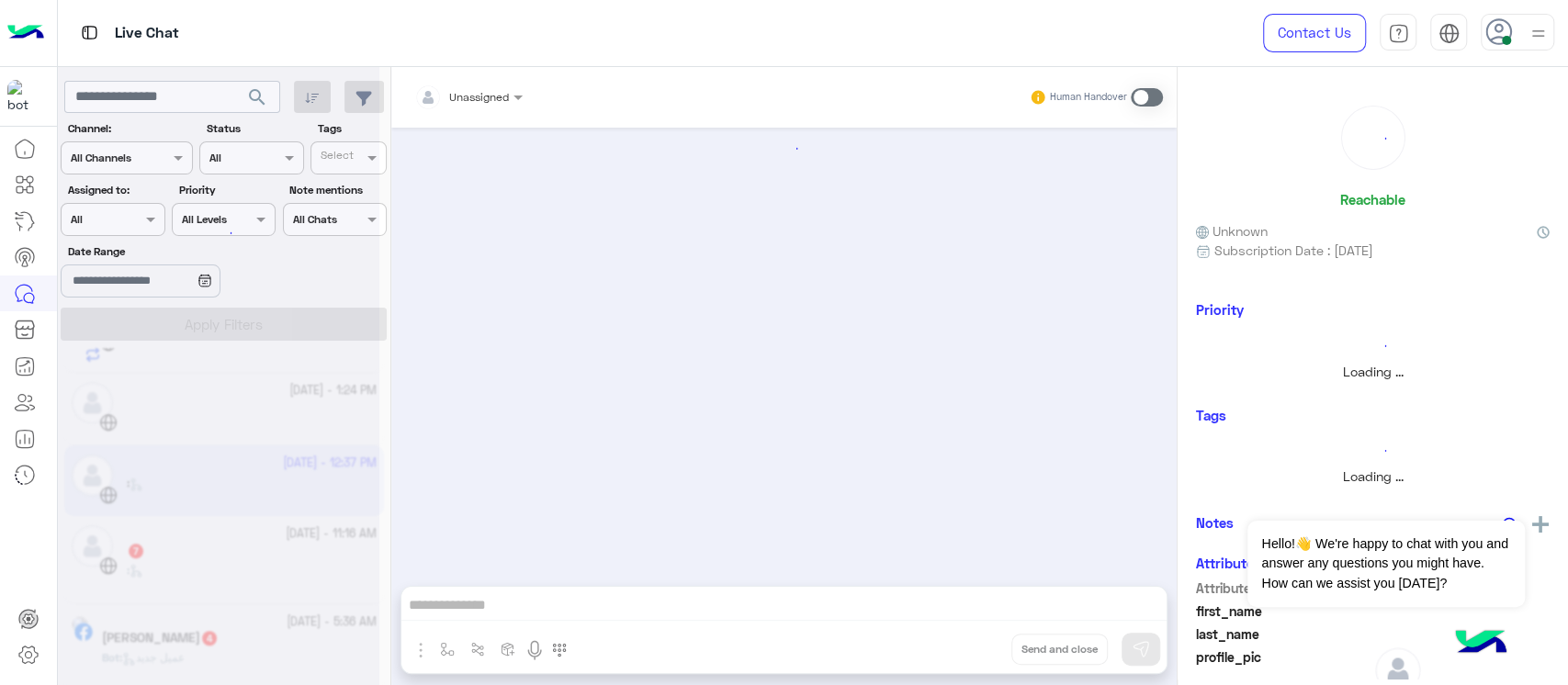
scroll to position [1611, 0]
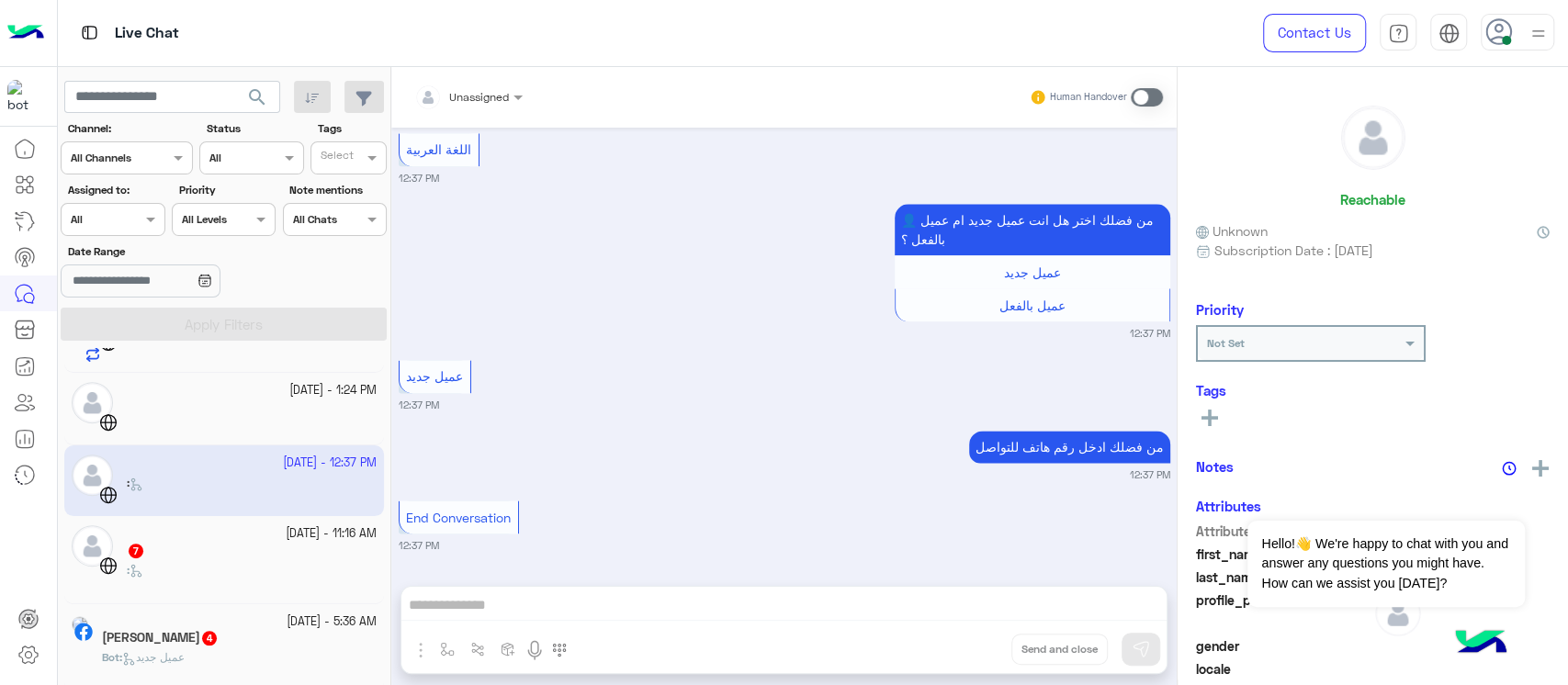
click at [264, 571] on div ":" at bounding box center [251, 578] width 250 height 33
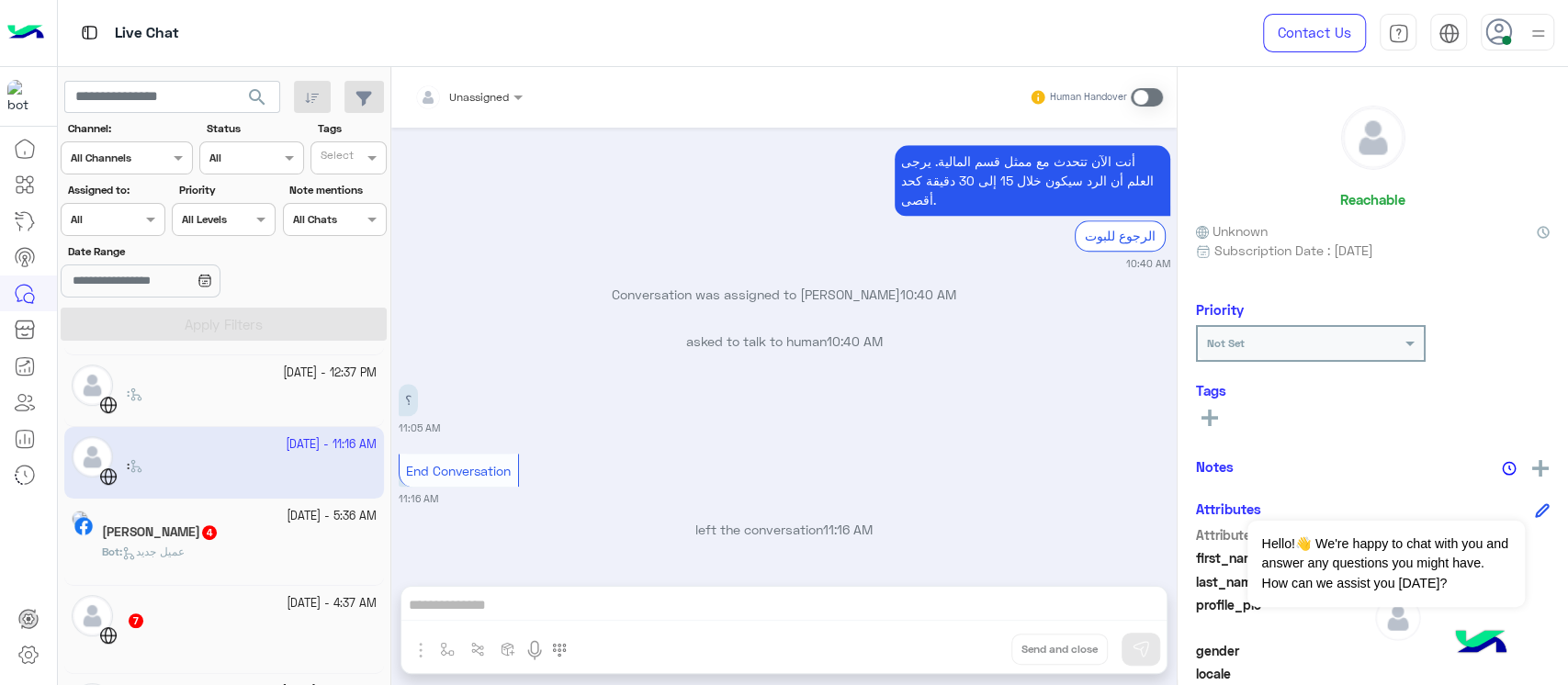
scroll to position [856, 0]
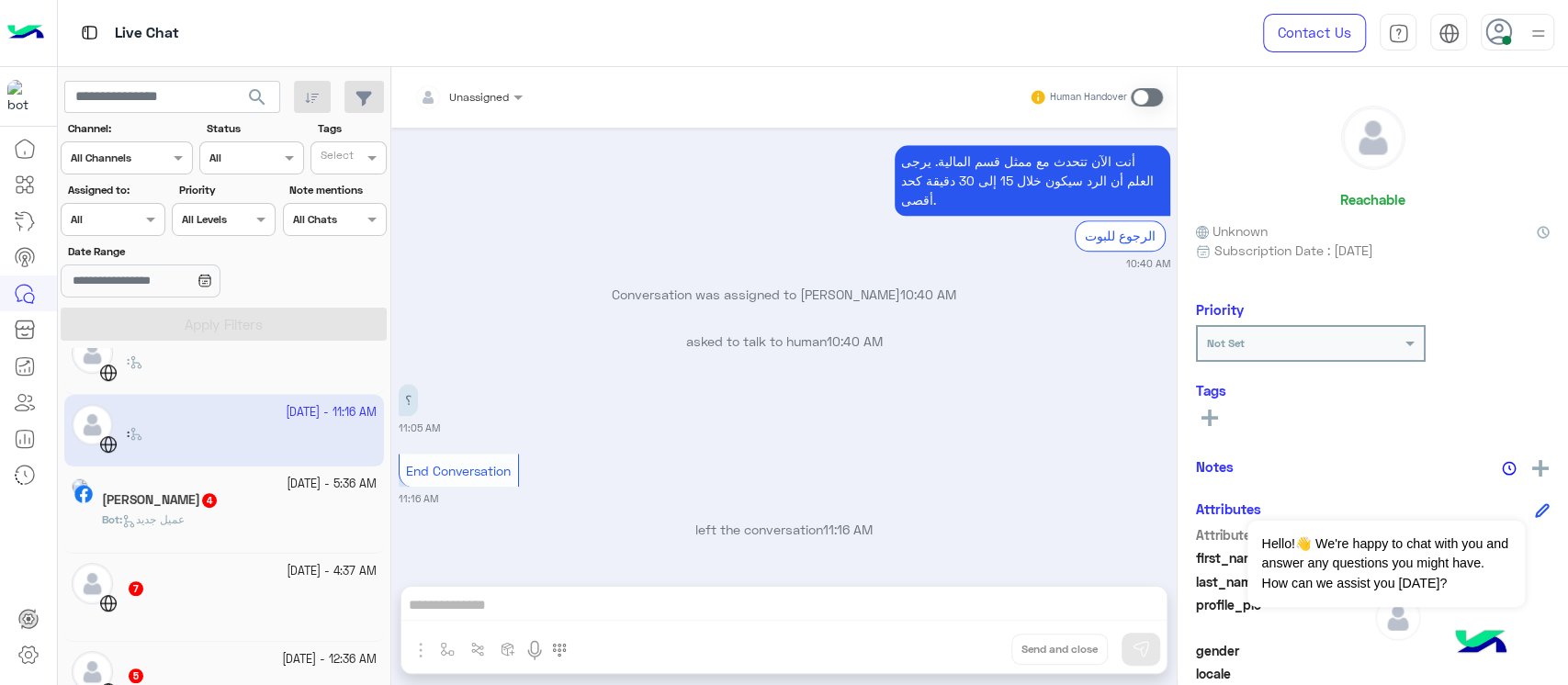
click at [248, 517] on div "Bot : عميل جديد" at bounding box center [238, 527] width 275 height 33
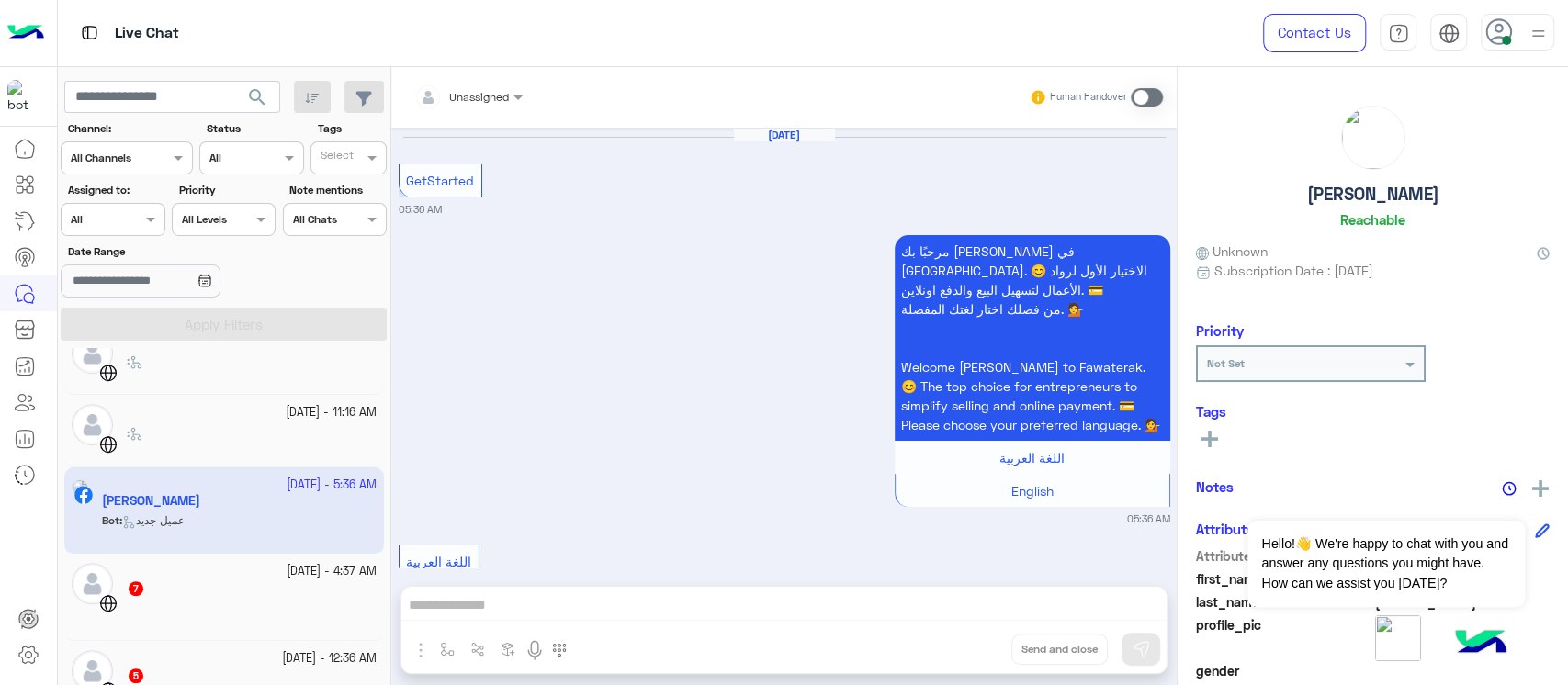
scroll to position [500, 0]
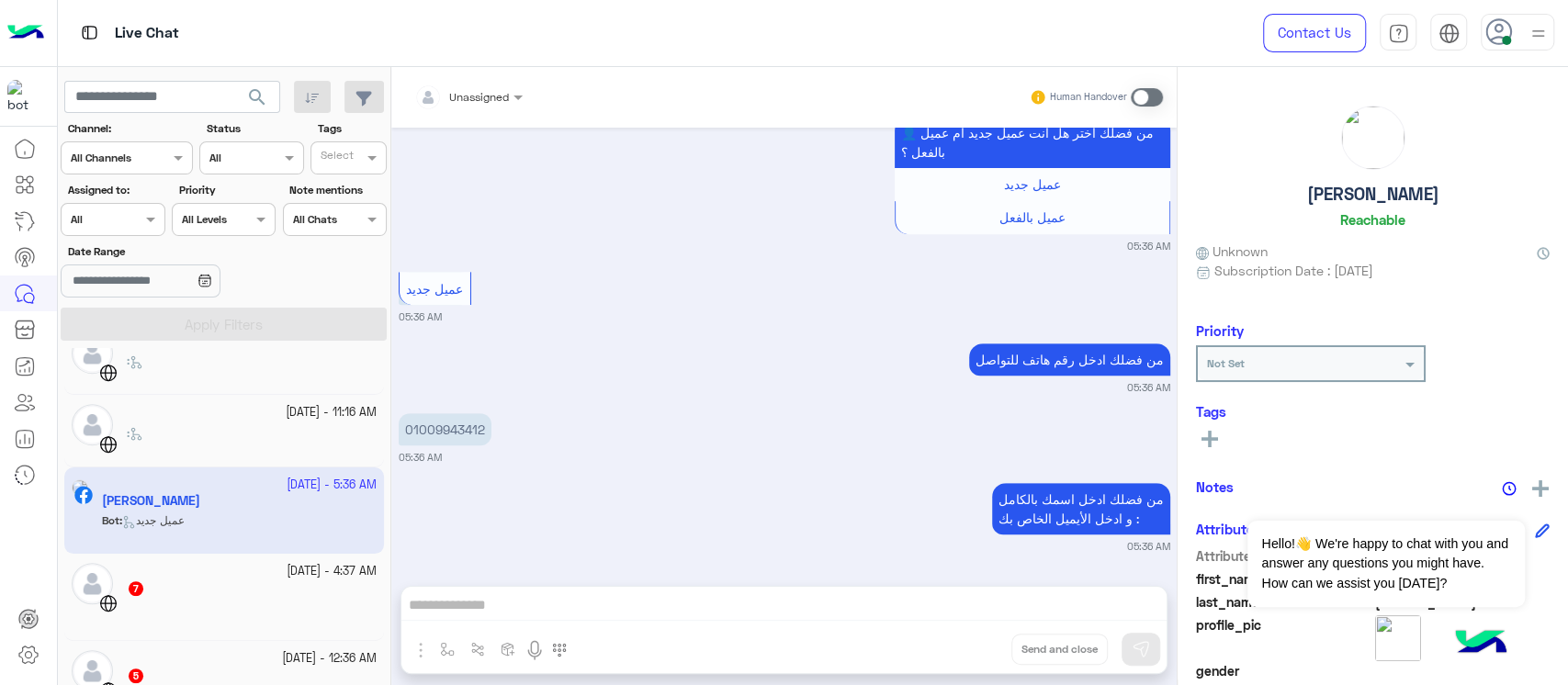
click at [175, 618] on div at bounding box center [251, 614] width 250 height 33
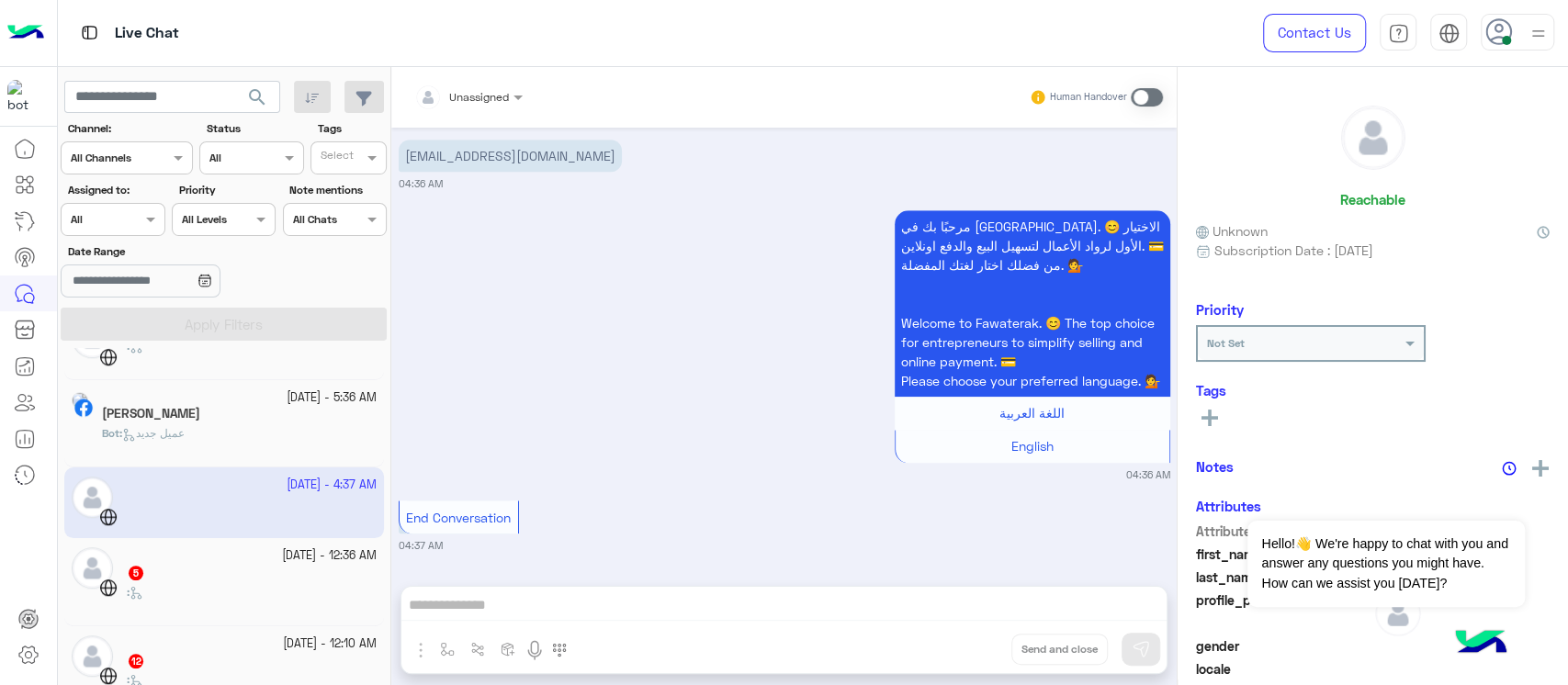
scroll to position [979, 0]
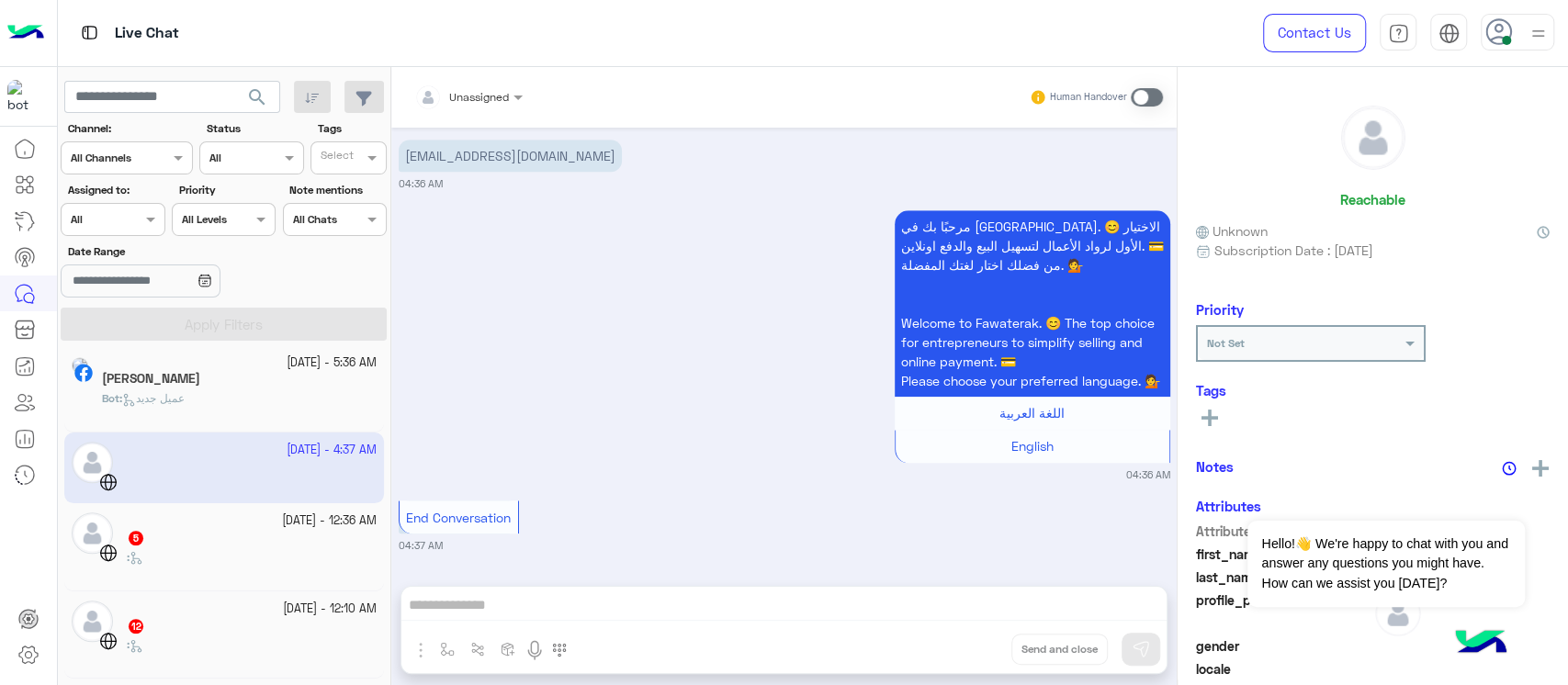
click at [213, 544] on div "5" at bounding box center [251, 539] width 250 height 20
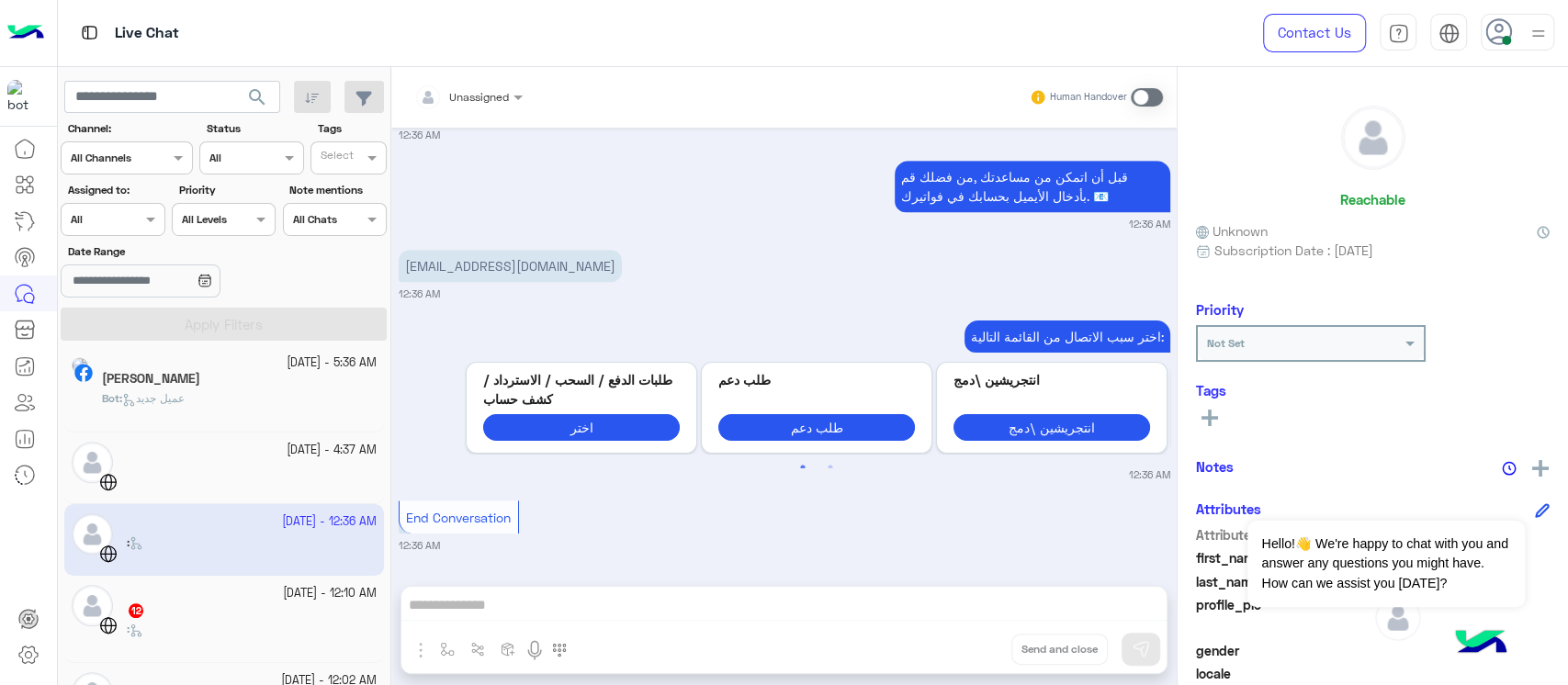
scroll to position [1102, 0]
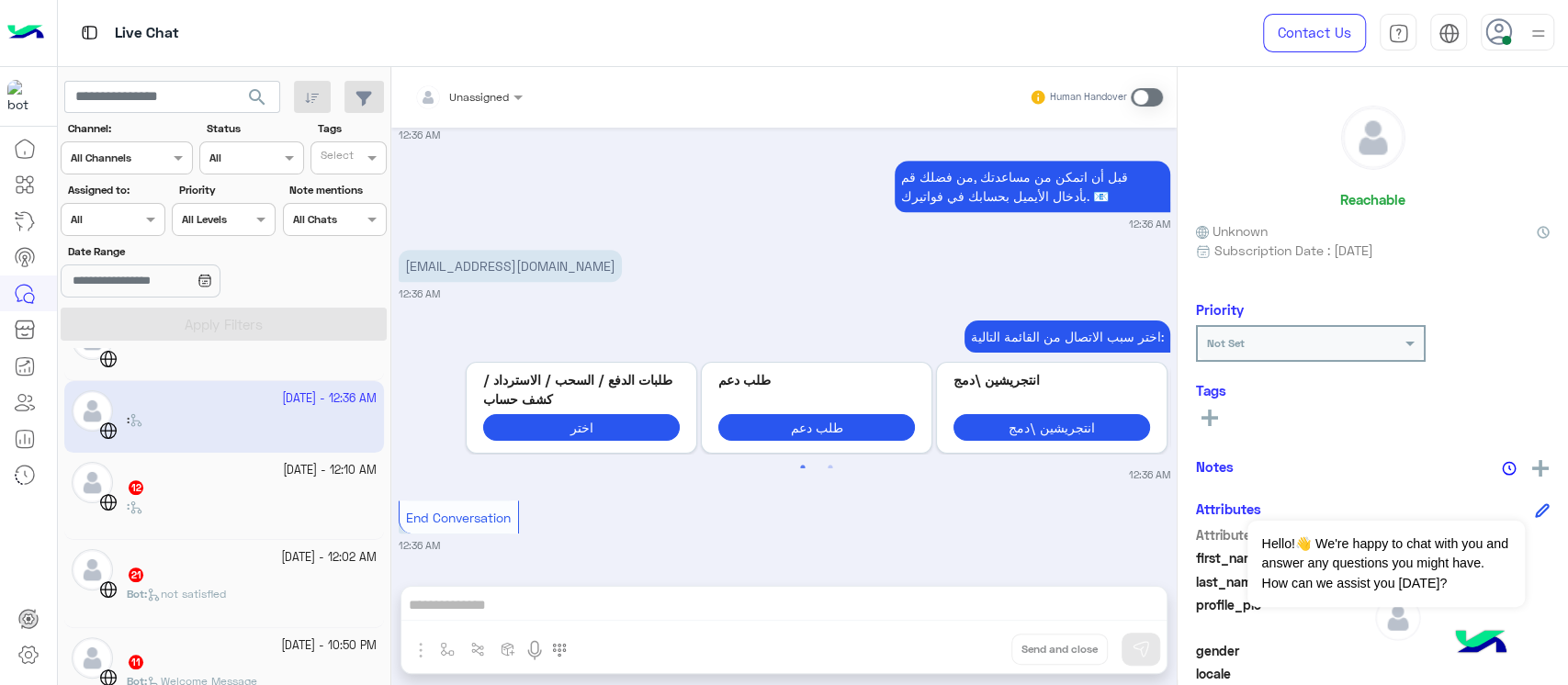
click at [213, 544] on div "[DATE] - 12:02 AM 21 Bot : not satisfied" at bounding box center [223, 584] width 319 height 87
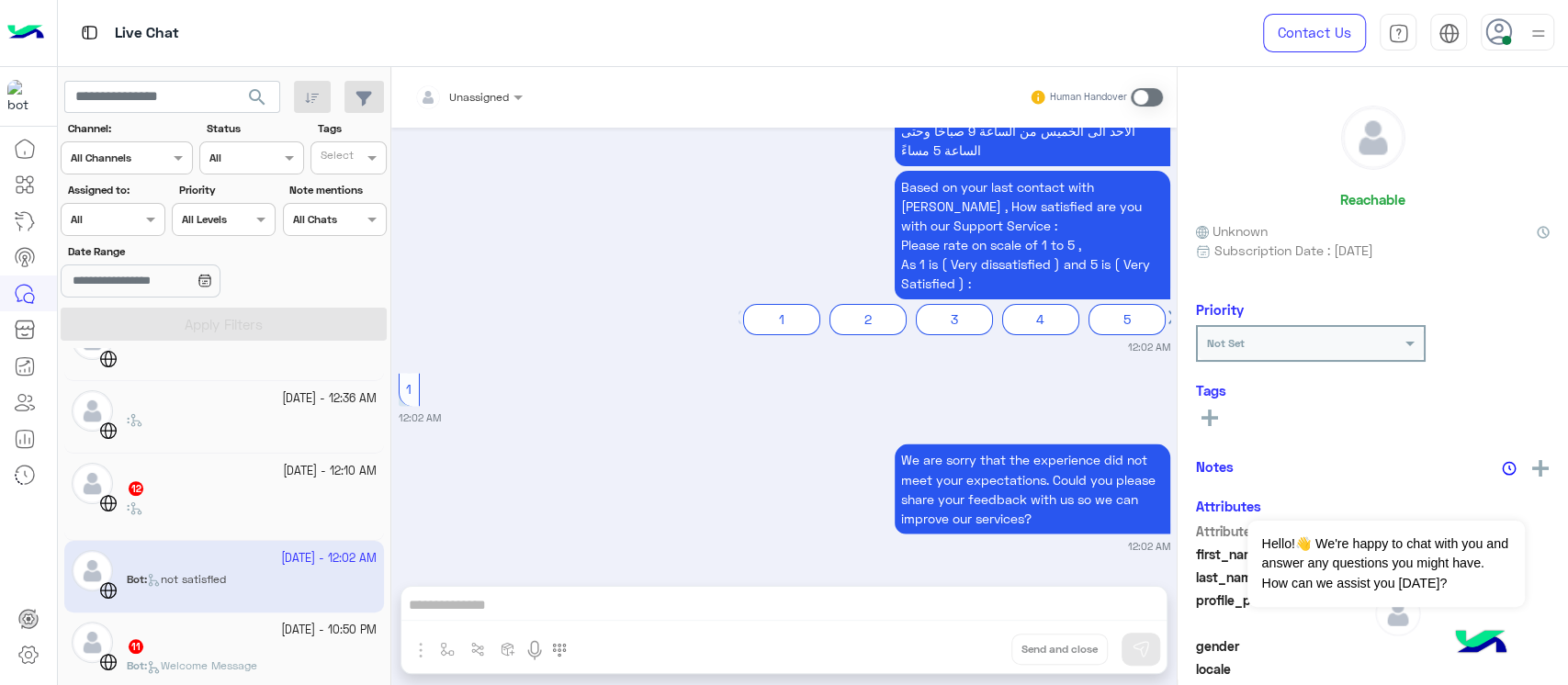
click at [213, 493] on div "12" at bounding box center [251, 490] width 250 height 20
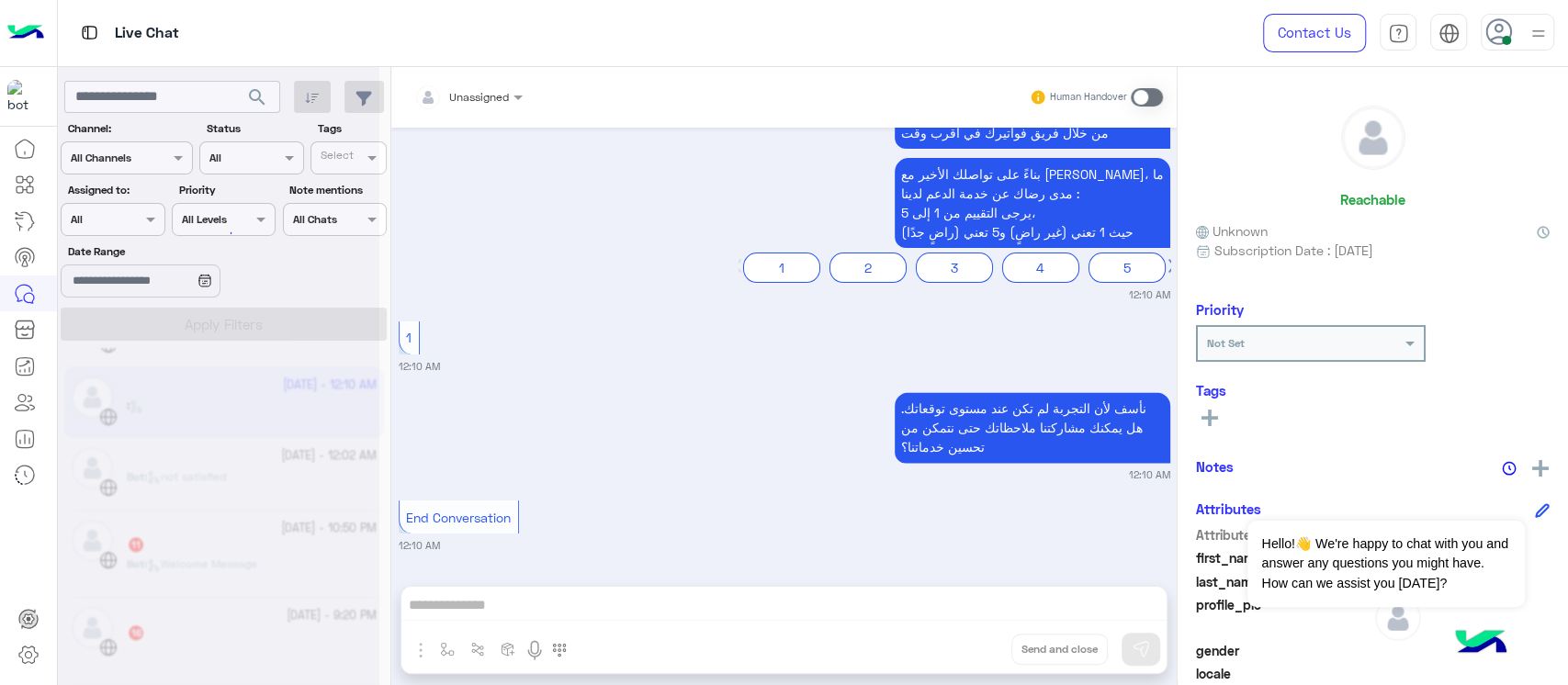
click at [218, 550] on div at bounding box center [218, 350] width 321 height 685
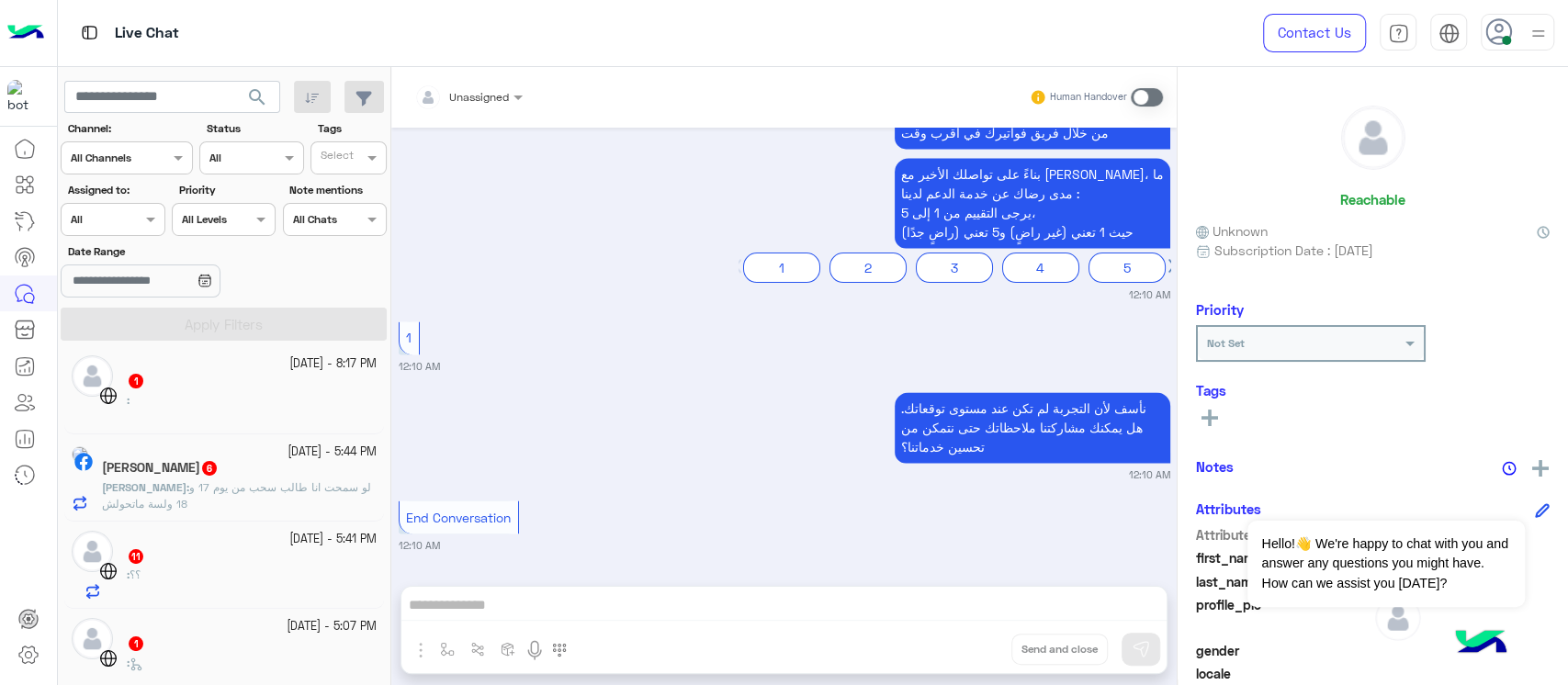
click at [230, 372] on div "1" at bounding box center [251, 382] width 250 height 20
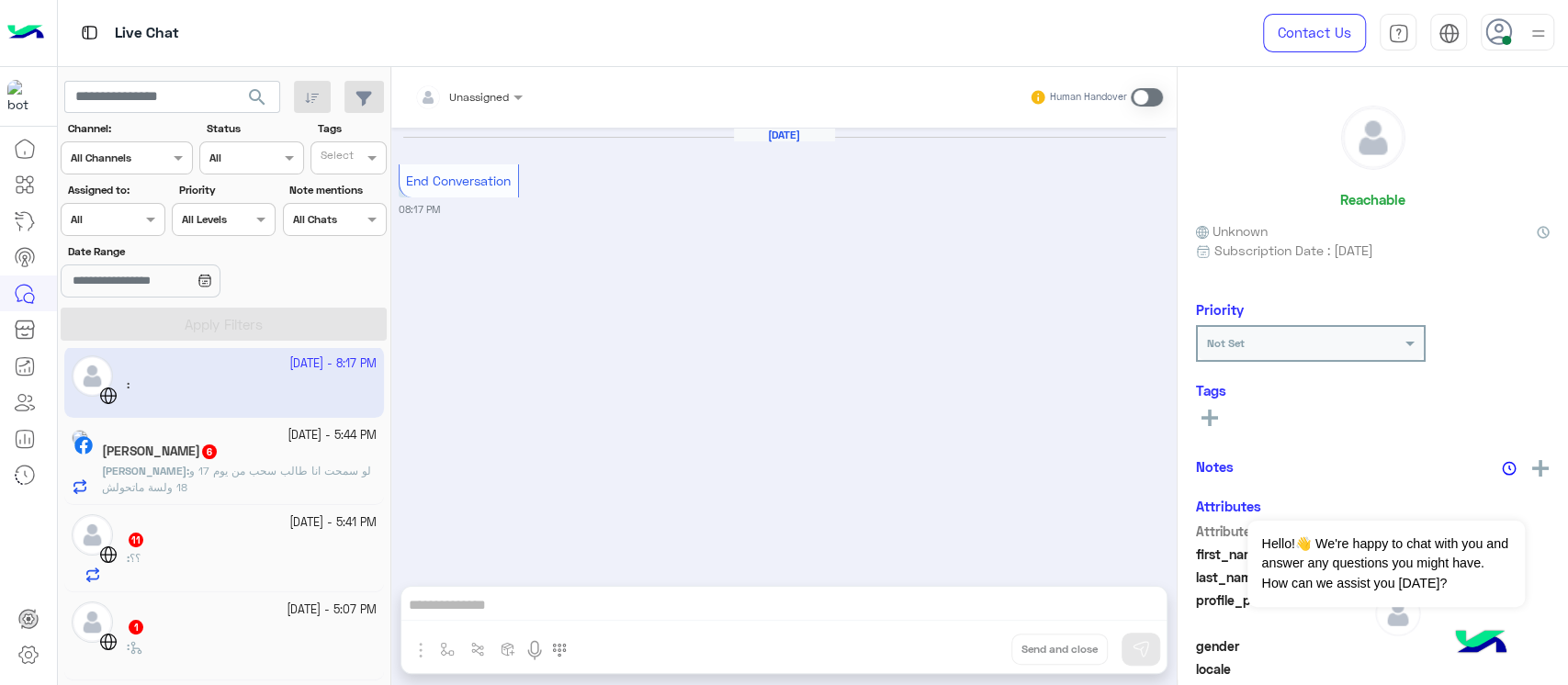
click at [234, 440] on div "[DATE] - 5:44 PM" at bounding box center [238, 436] width 275 height 18
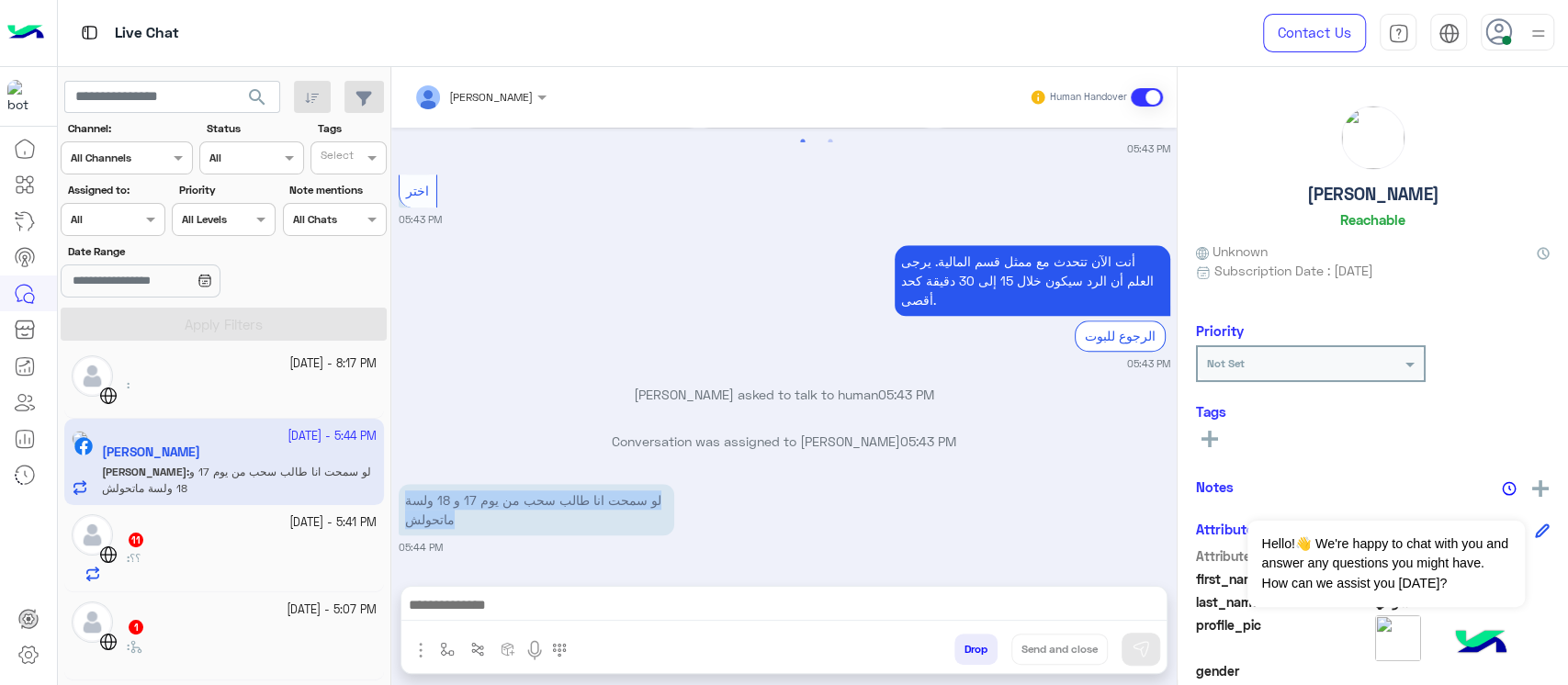
drag, startPoint x: 394, startPoint y: 496, endPoint x: 491, endPoint y: 525, distance: 101.2
click at [491, 525] on div "[DATE] GetStarted 05:42 PM مرحبًا بك [PERSON_NAME] [GEOGRAPHIC_DATA]. 😊 الاختيا…" at bounding box center [783, 347] width 785 height 439
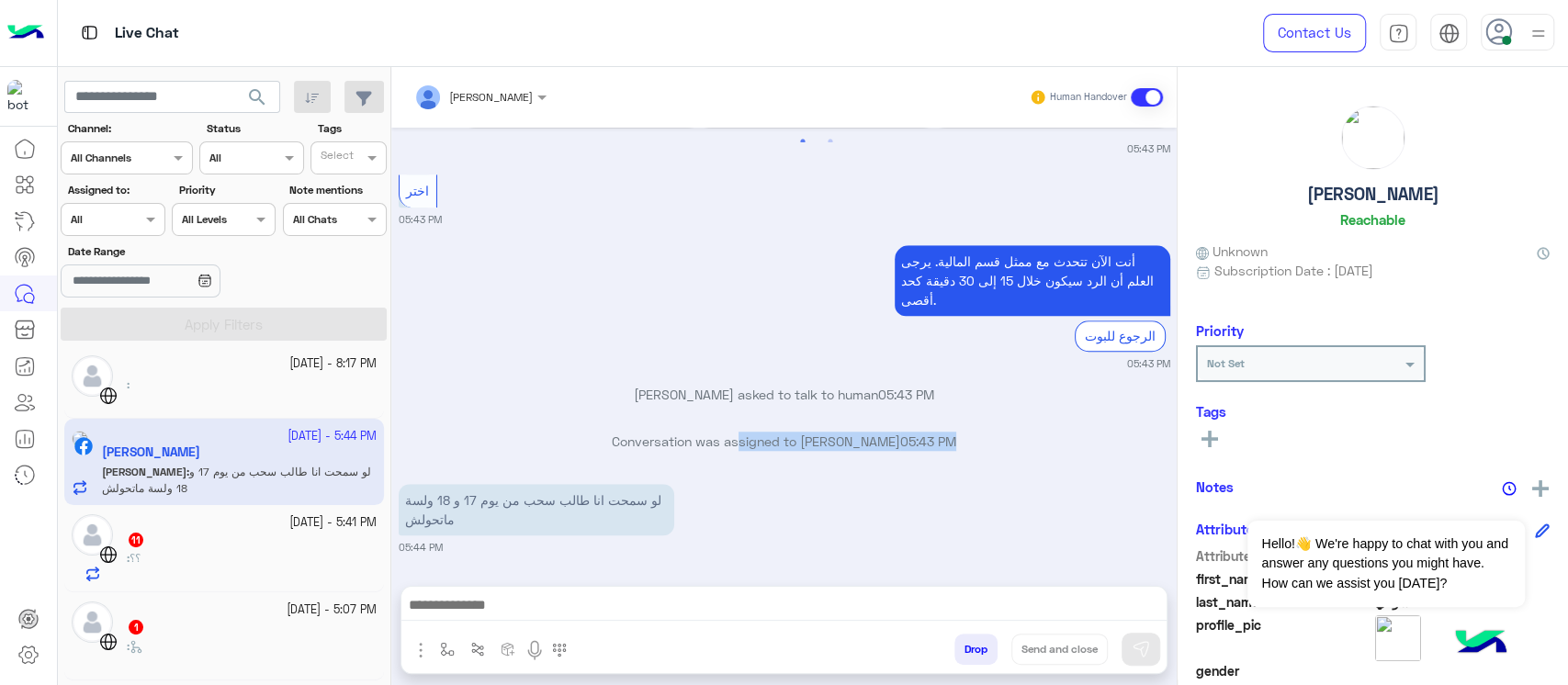
drag, startPoint x: 939, startPoint y: 464, endPoint x: 732, endPoint y: 452, distance: 207.3
click at [732, 452] on div "Conversation was assigned to [PERSON_NAME] 05:43 PM" at bounding box center [784, 449] width 772 height 34
click at [739, 506] on div "لو سمحت انا طالب سحب من يوم 17 و 18 ولسة ماتحولش 05:44 PM" at bounding box center [784, 517] width 772 height 75
click at [536, 497] on p "لو سمحت انا طالب سحب من يوم 17 و 18 ولسة ماتحولش" at bounding box center [536, 509] width 276 height 51
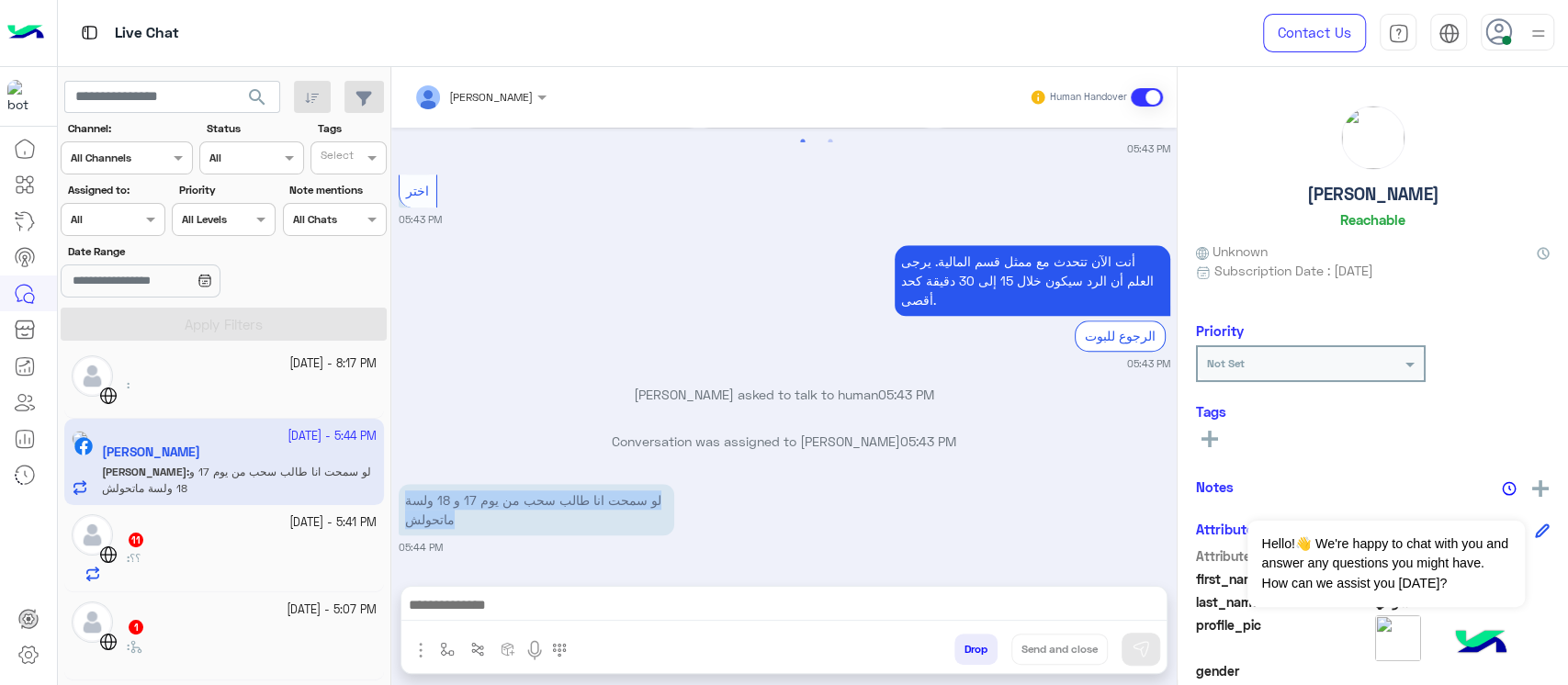
click at [536, 497] on p "لو سمحت انا طالب سحب من يوم 17 و 18 ولسة ماتحولش" at bounding box center [536, 509] width 276 height 51
click at [713, 497] on div "لو سمحت انا طالب سحب من يوم 17 و 18 ولسة ماتحولش 05:44 PM" at bounding box center [784, 517] width 772 height 75
click at [22, 535] on div at bounding box center [28, 409] width 57 height 557
click at [187, 531] on div "11" at bounding box center [251, 541] width 250 height 20
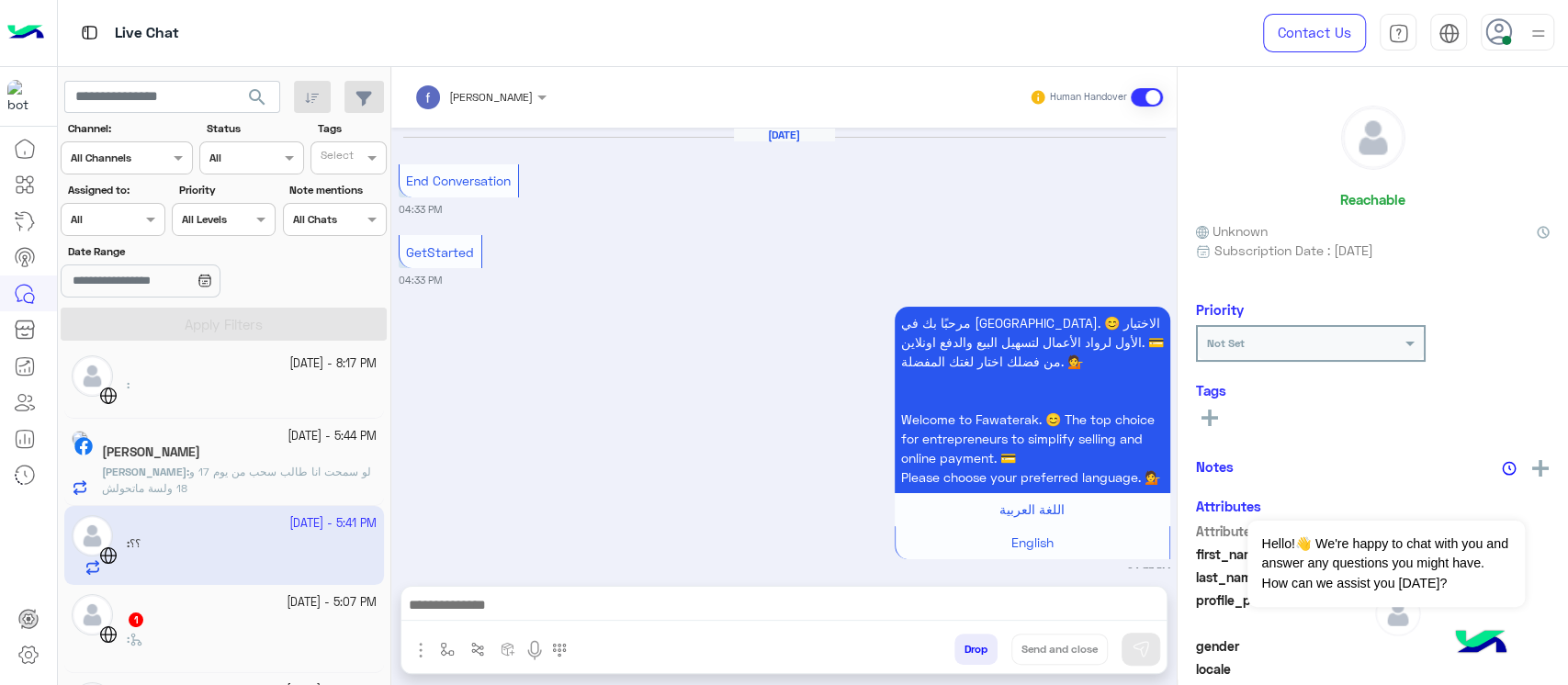
scroll to position [1469, 0]
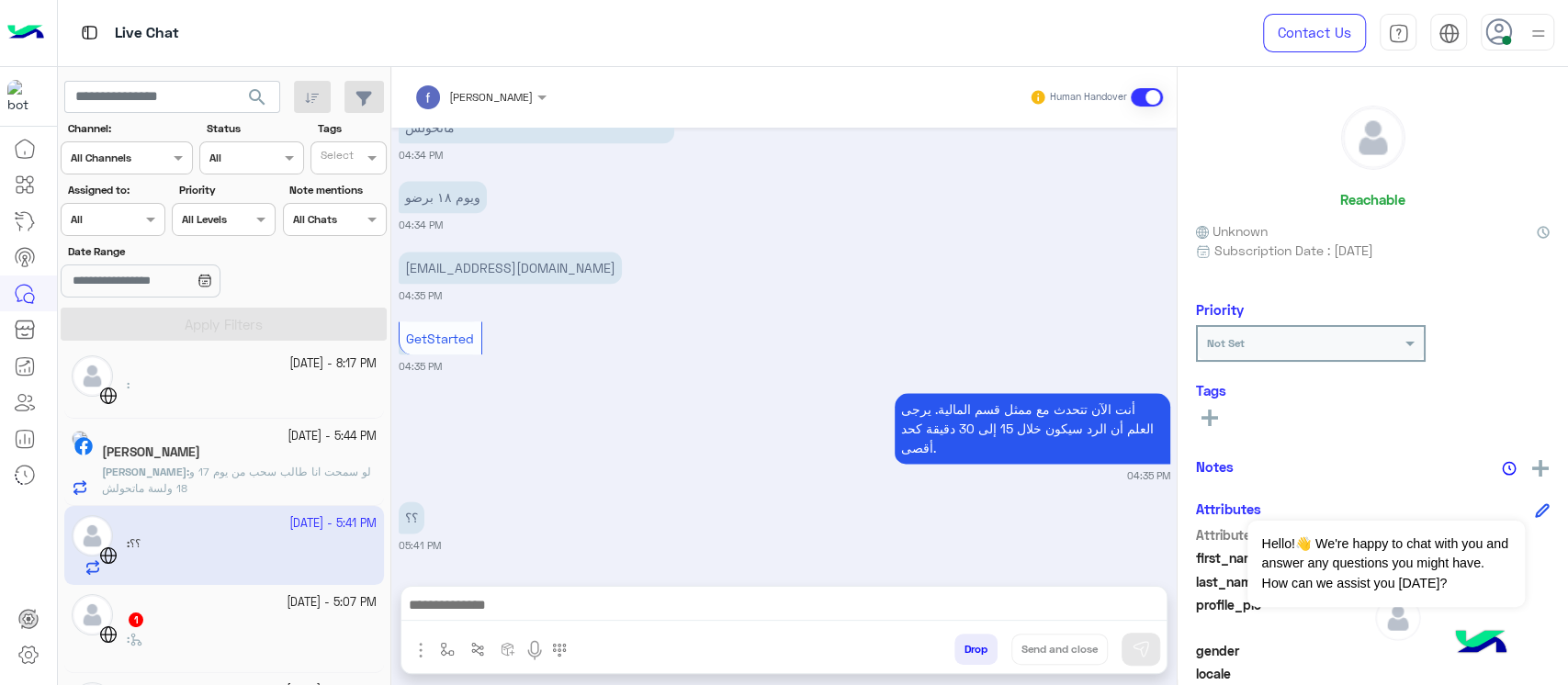
click at [948, 423] on p "أنت الآن تتحدث مع ممثل قسم المالية. يرجى العلم أن الرد سيكون خلال 15 إلى 30 دقي…" at bounding box center [1033, 428] width 276 height 71
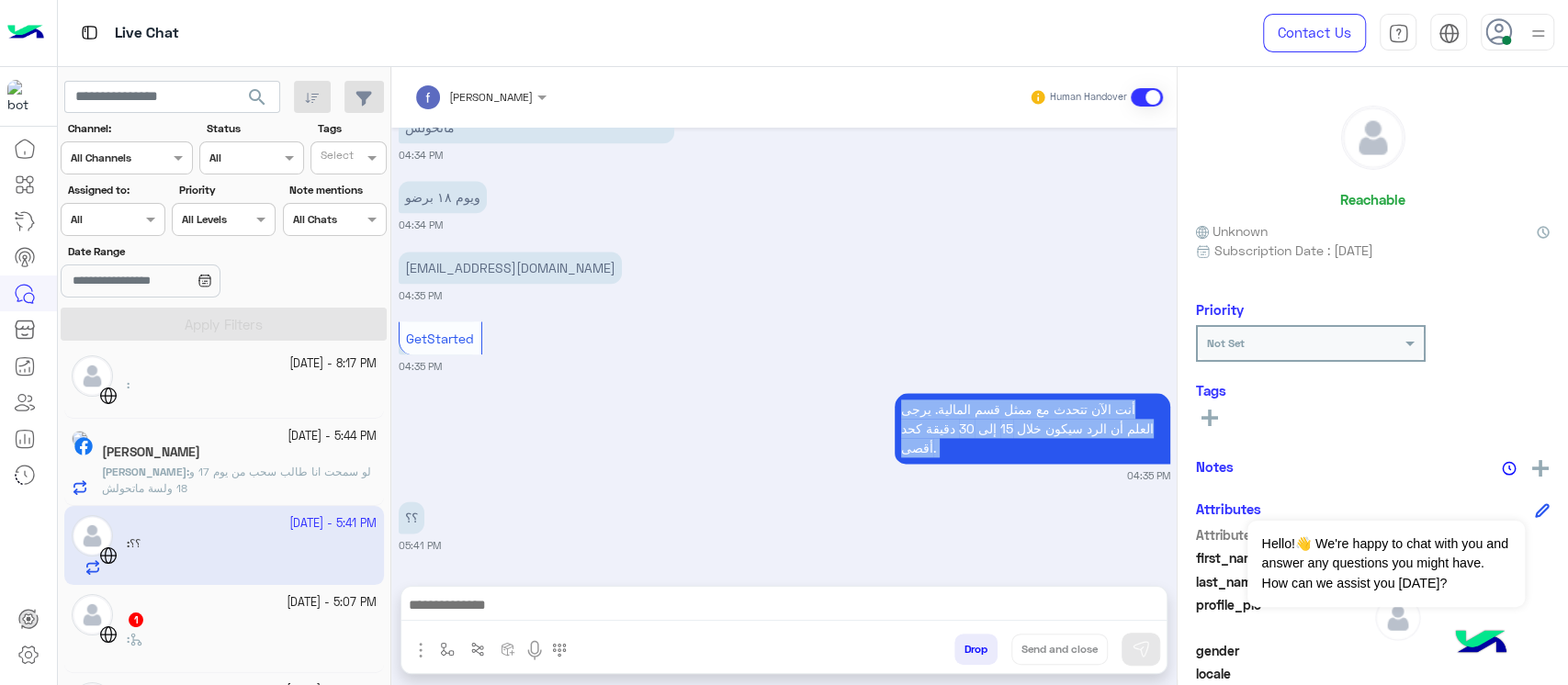
click at [949, 423] on p "أنت الآن تتحدث مع ممثل قسم المالية. يرجى العلم أن الرد سيكون خلال 15 إلى 30 دقي…" at bounding box center [1033, 428] width 276 height 71
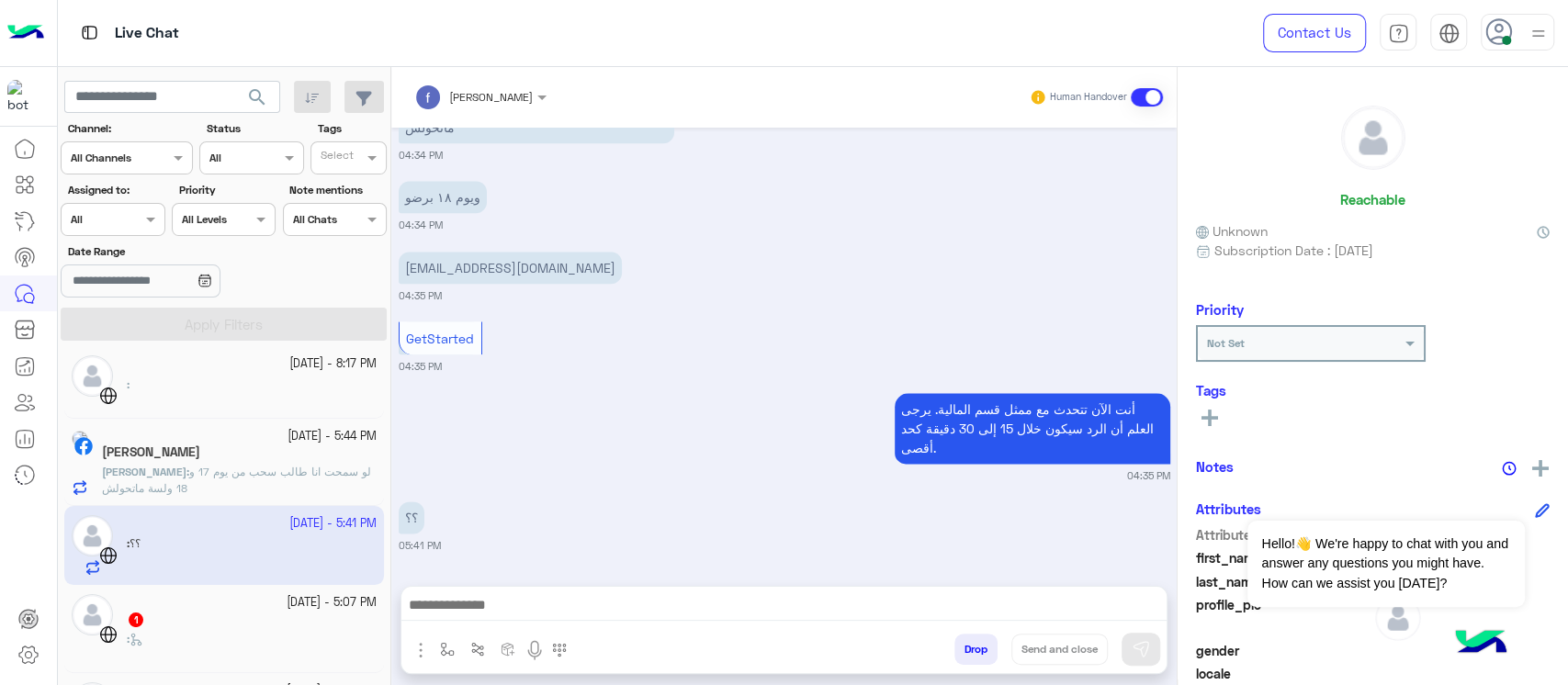
click at [981, 271] on div "[EMAIL_ADDRESS][DOMAIN_NAME] 04:35 PM" at bounding box center [784, 275] width 772 height 56
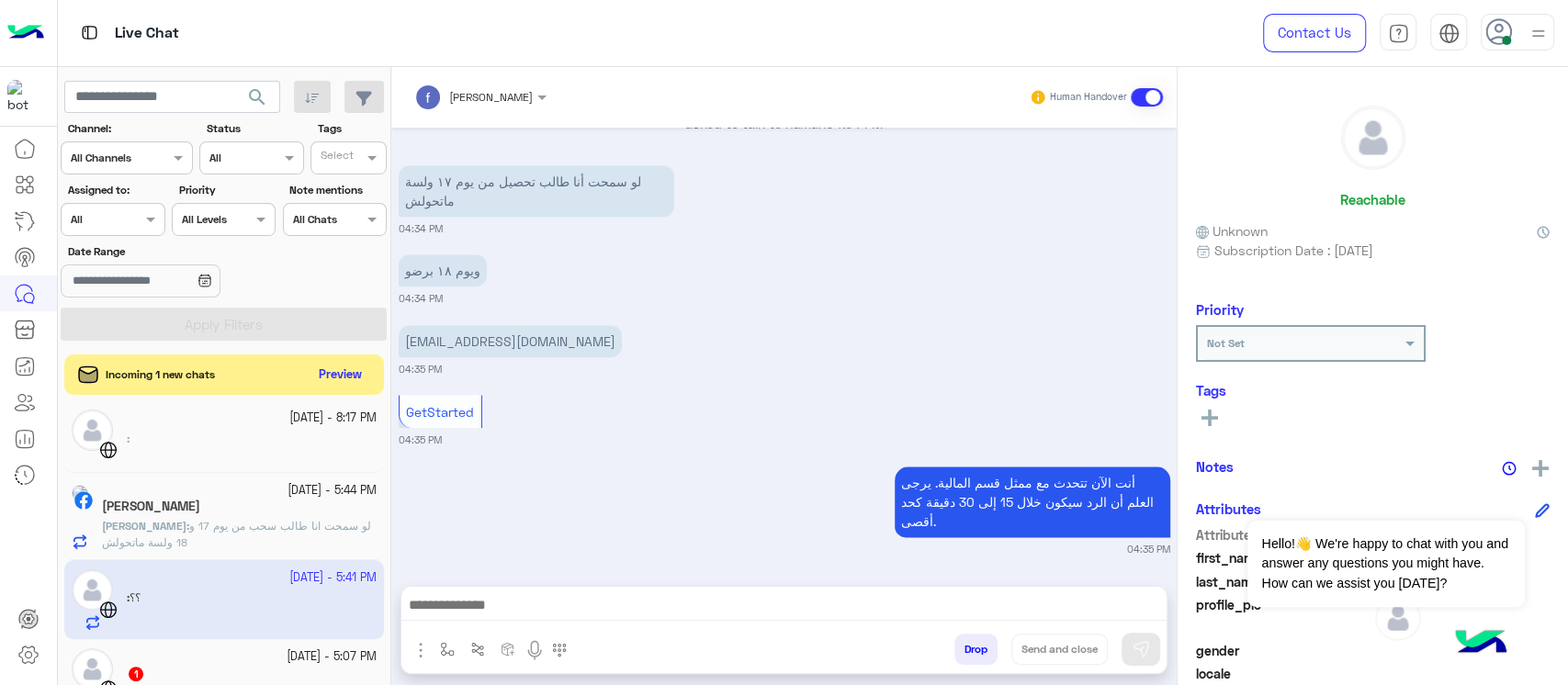
scroll to position [1347, 0]
